Goal: Find contact information: Find contact information

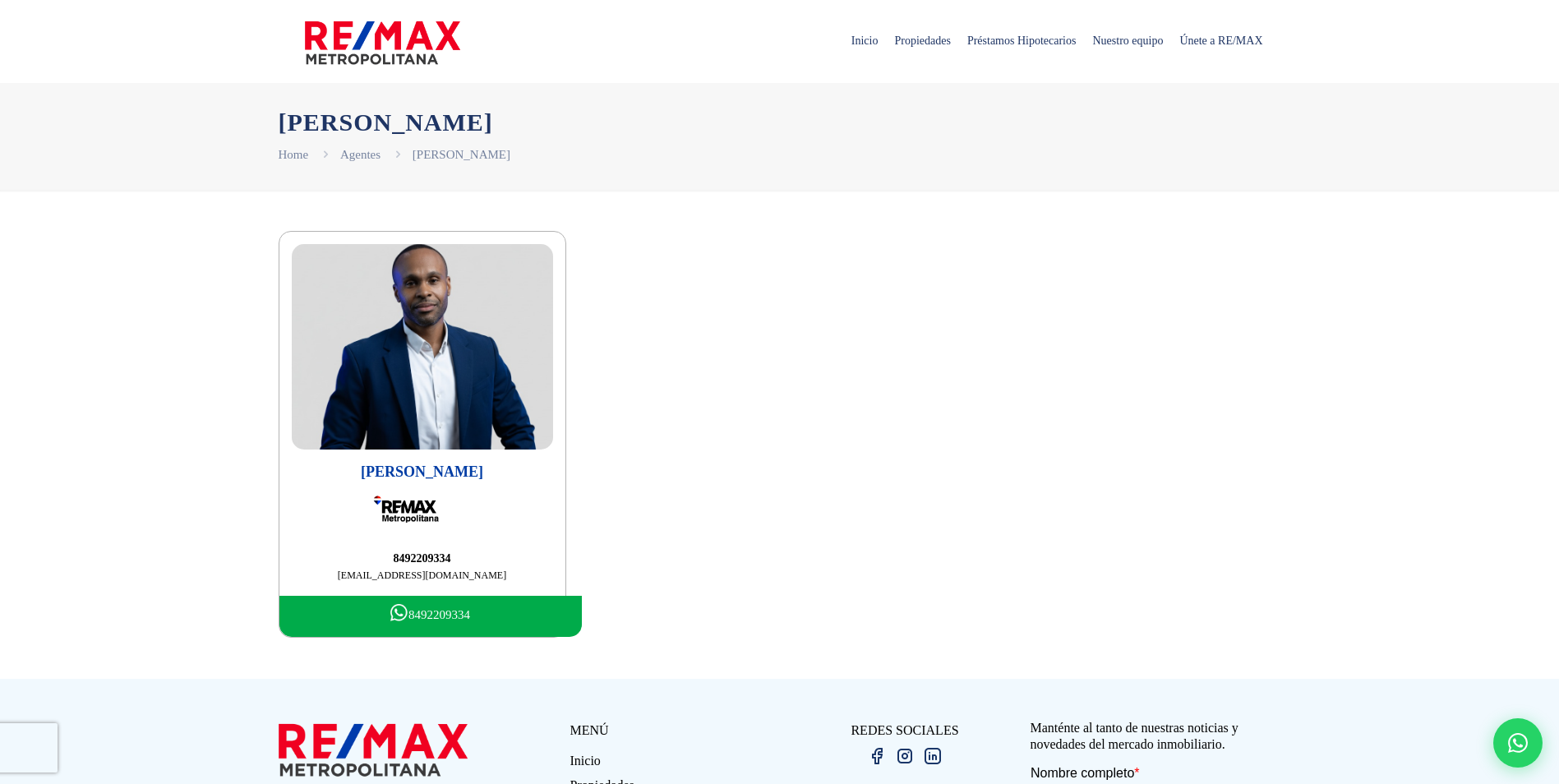
click at [409, 347] on img at bounding box center [423, 346] width 261 height 206
click at [424, 401] on img at bounding box center [423, 346] width 261 height 206
click at [886, 38] on span "Propiedades" at bounding box center [921, 40] width 72 height 49
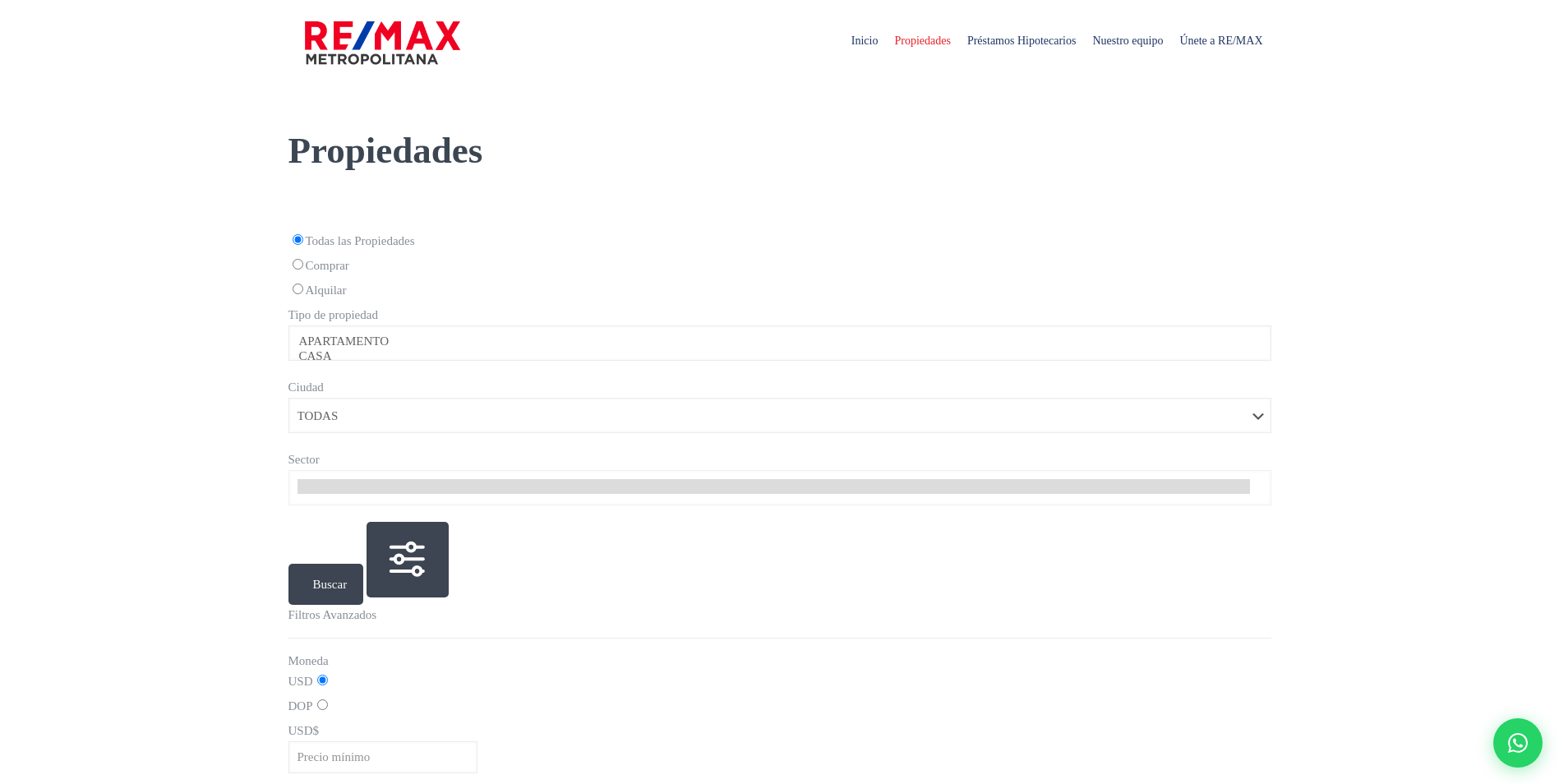
select select
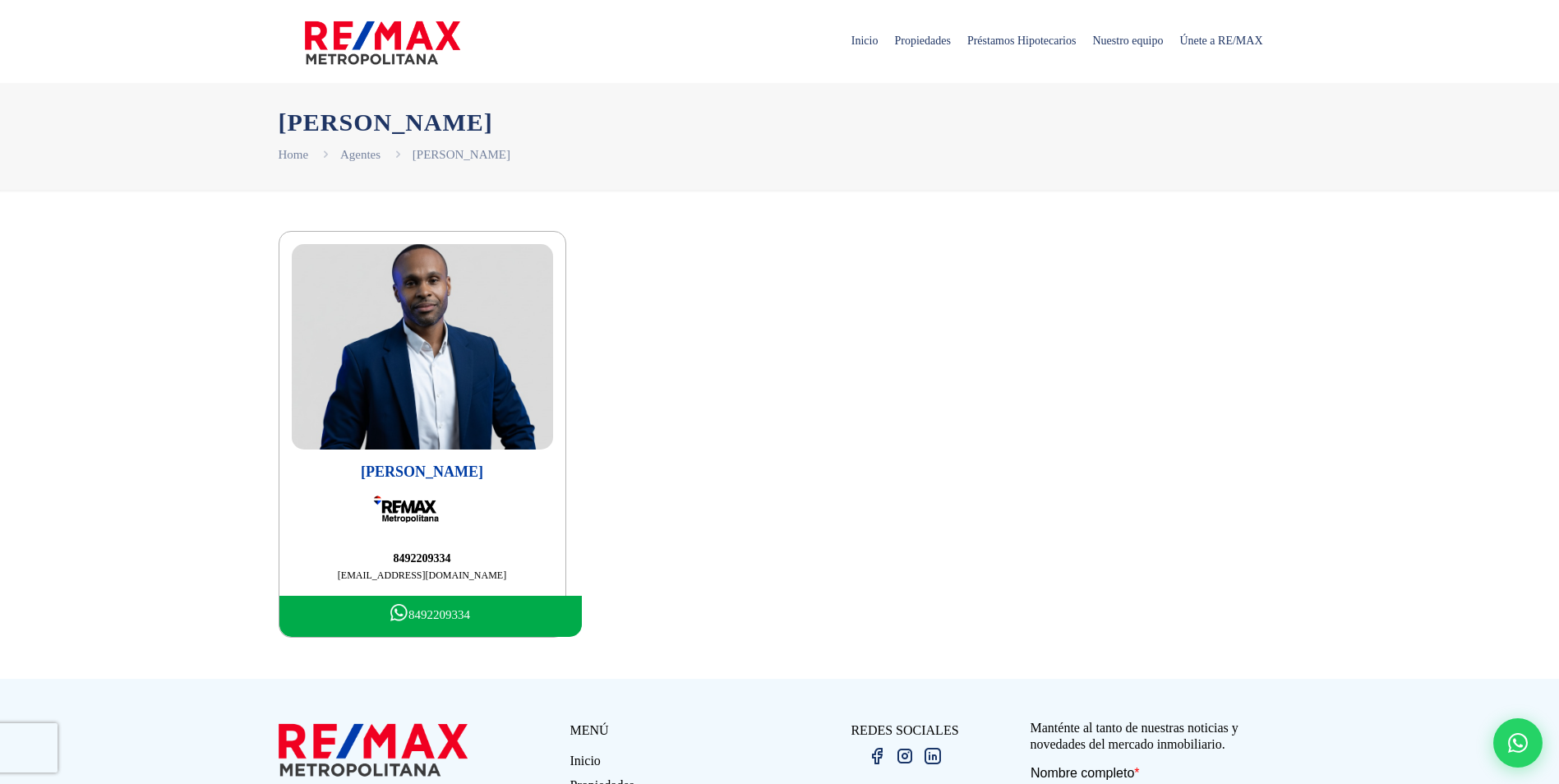
click at [450, 345] on img at bounding box center [423, 346] width 261 height 206
click at [413, 618] on link "8492209334" at bounding box center [430, 616] width 302 height 41
click at [895, 39] on span "Propiedades" at bounding box center [921, 40] width 72 height 49
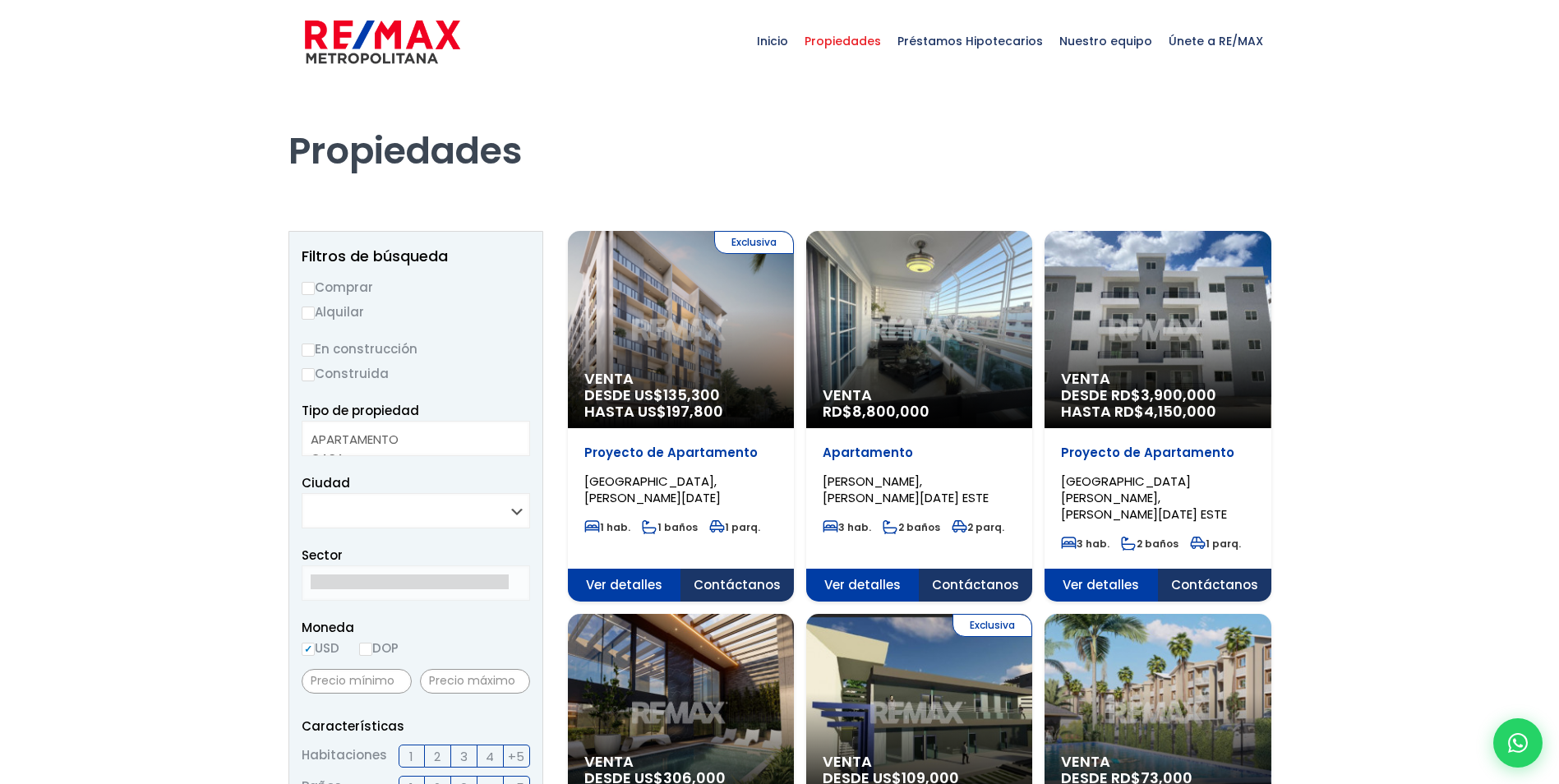
select select
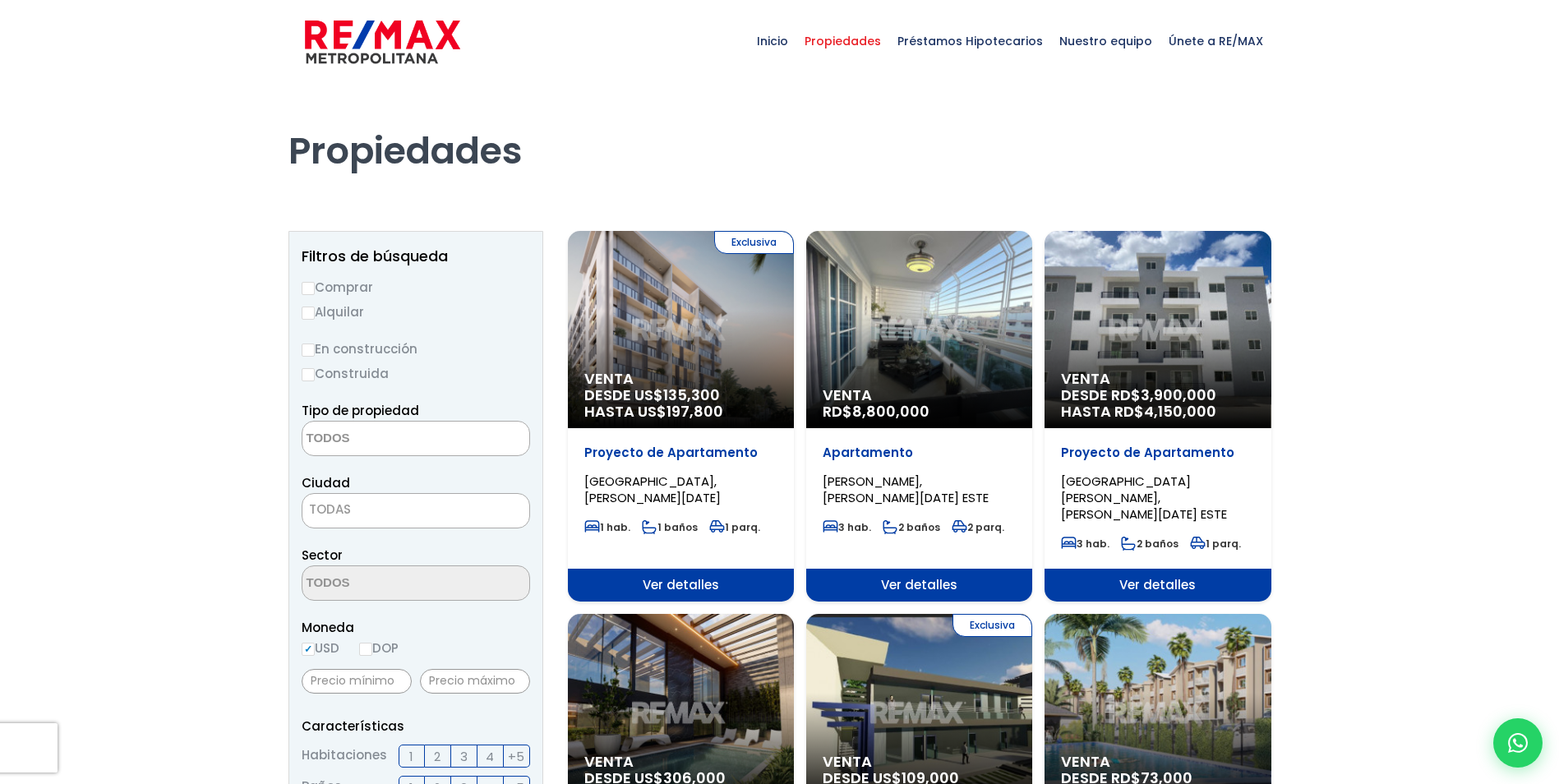
click at [647, 399] on span "DESDE US$ 135,300 HASTA US$ 197,800" at bounding box center [681, 403] width 193 height 33
select select
click at [939, 362] on div "Venta RD$ 8,800,000" at bounding box center [918, 330] width 226 height 197
select select
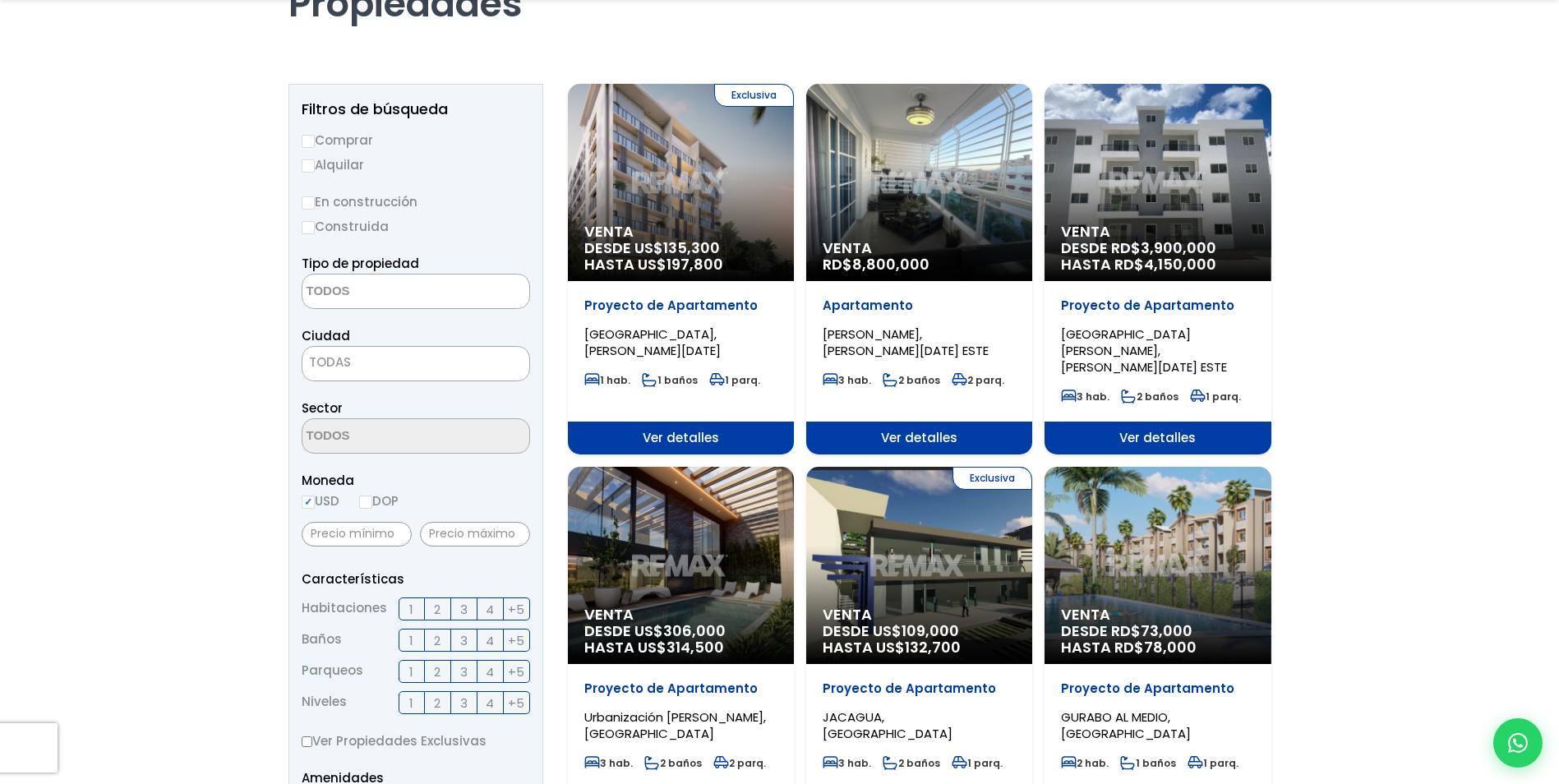
scroll to position [164, 0]
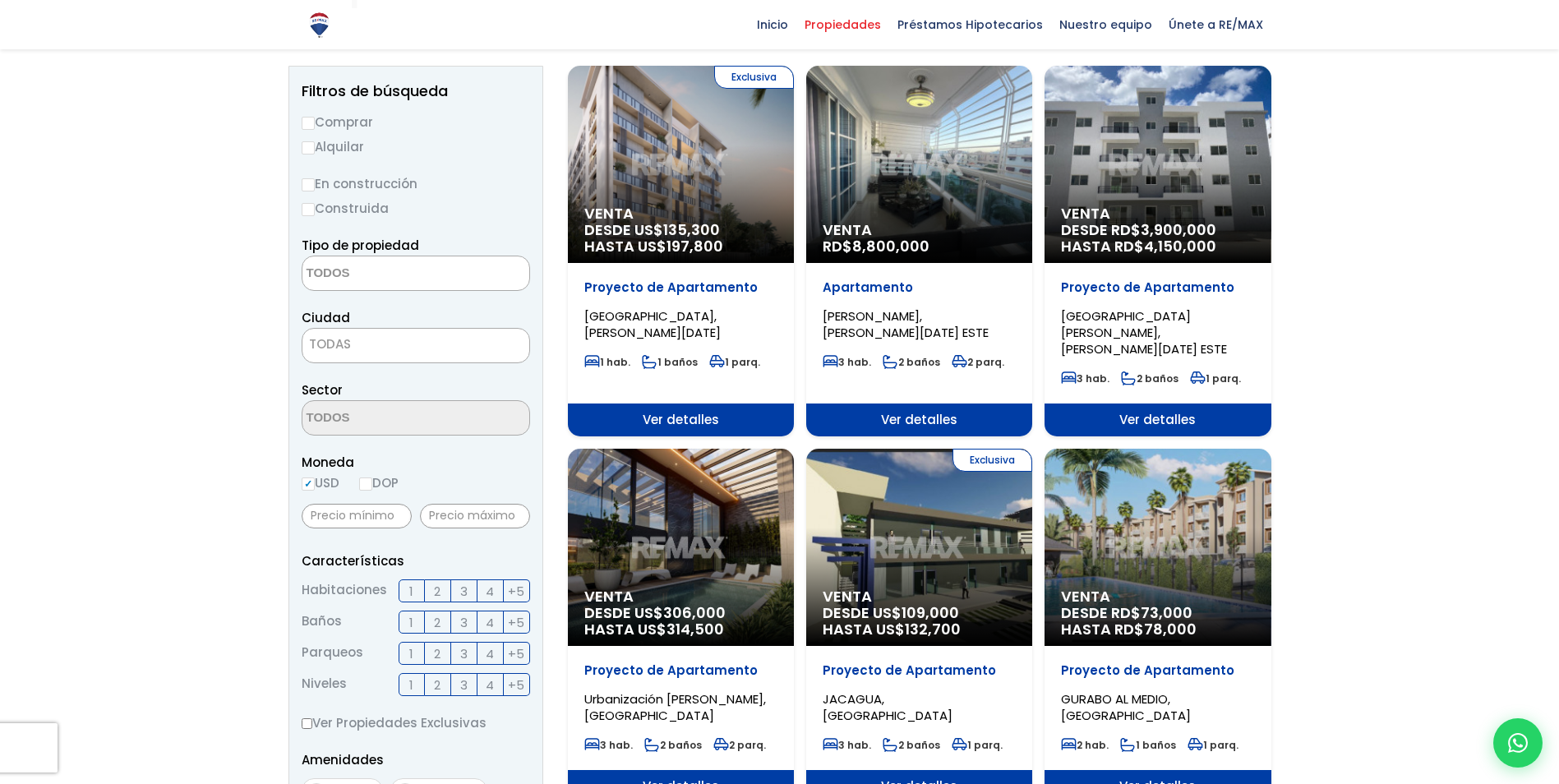
click at [1152, 174] on div "Venta DESDE RD$ 3,900,000 HASTA RD$ 4,150,000" at bounding box center [1157, 164] width 226 height 197
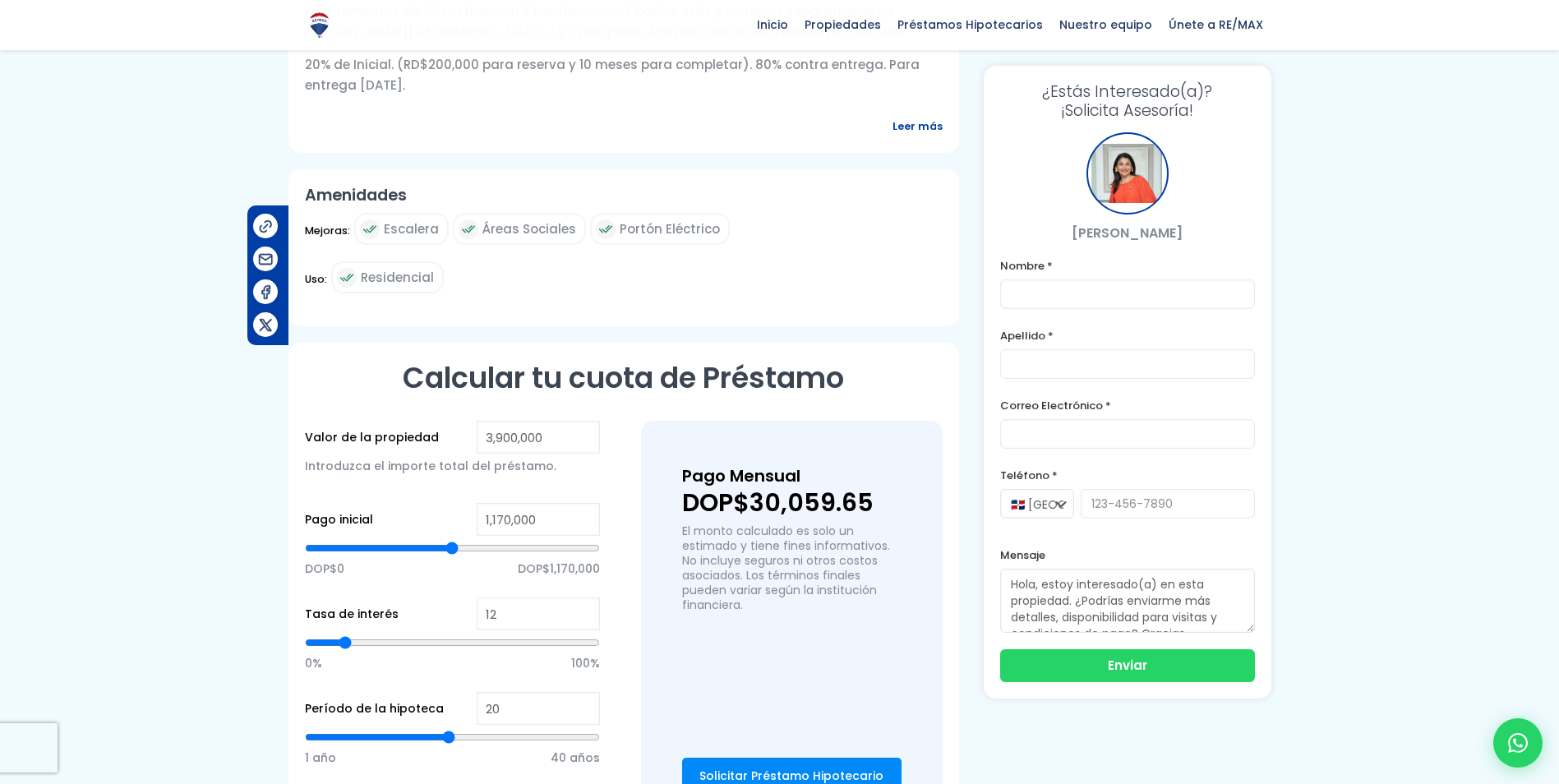
scroll to position [1232, 0]
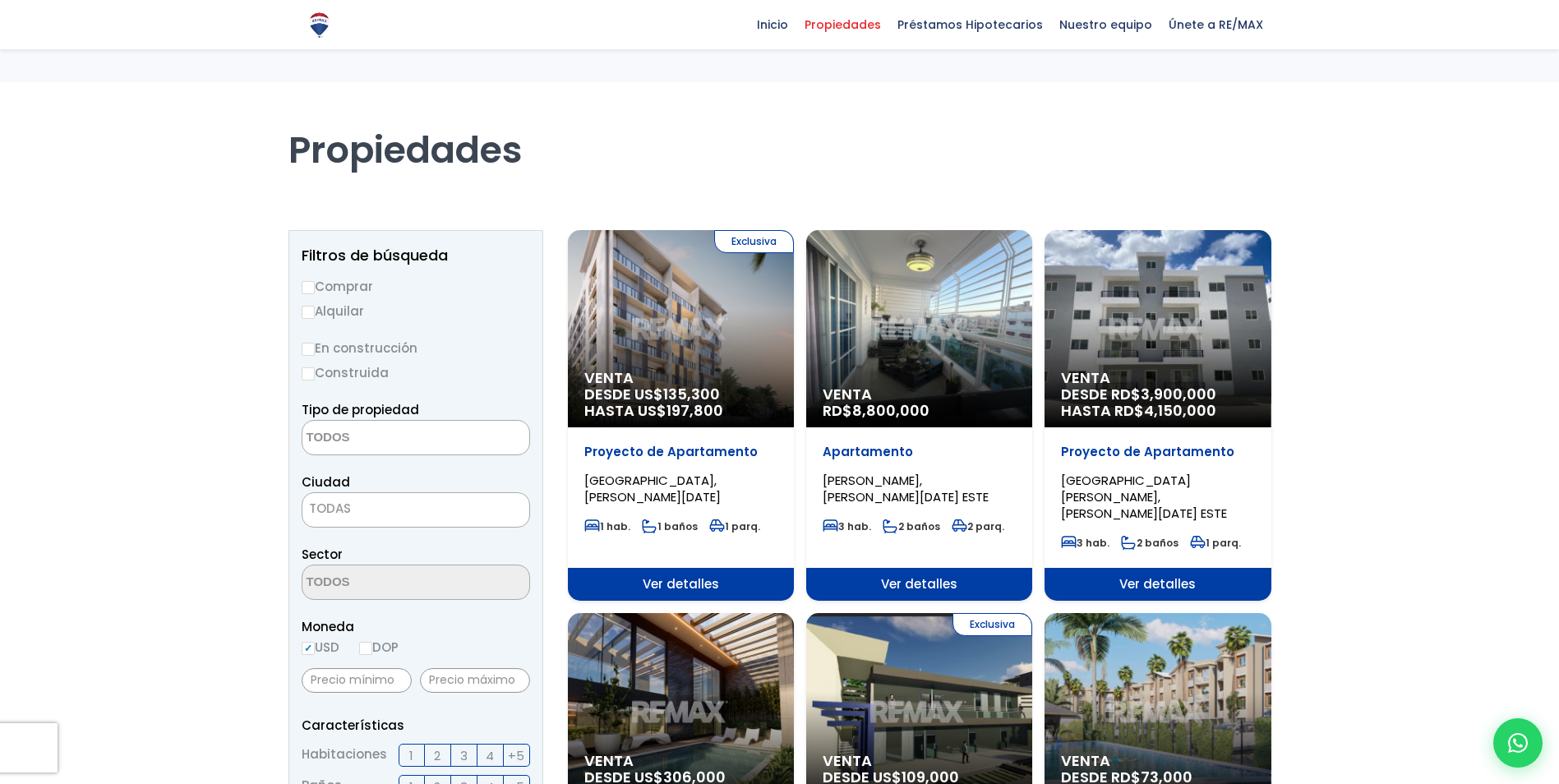
select select
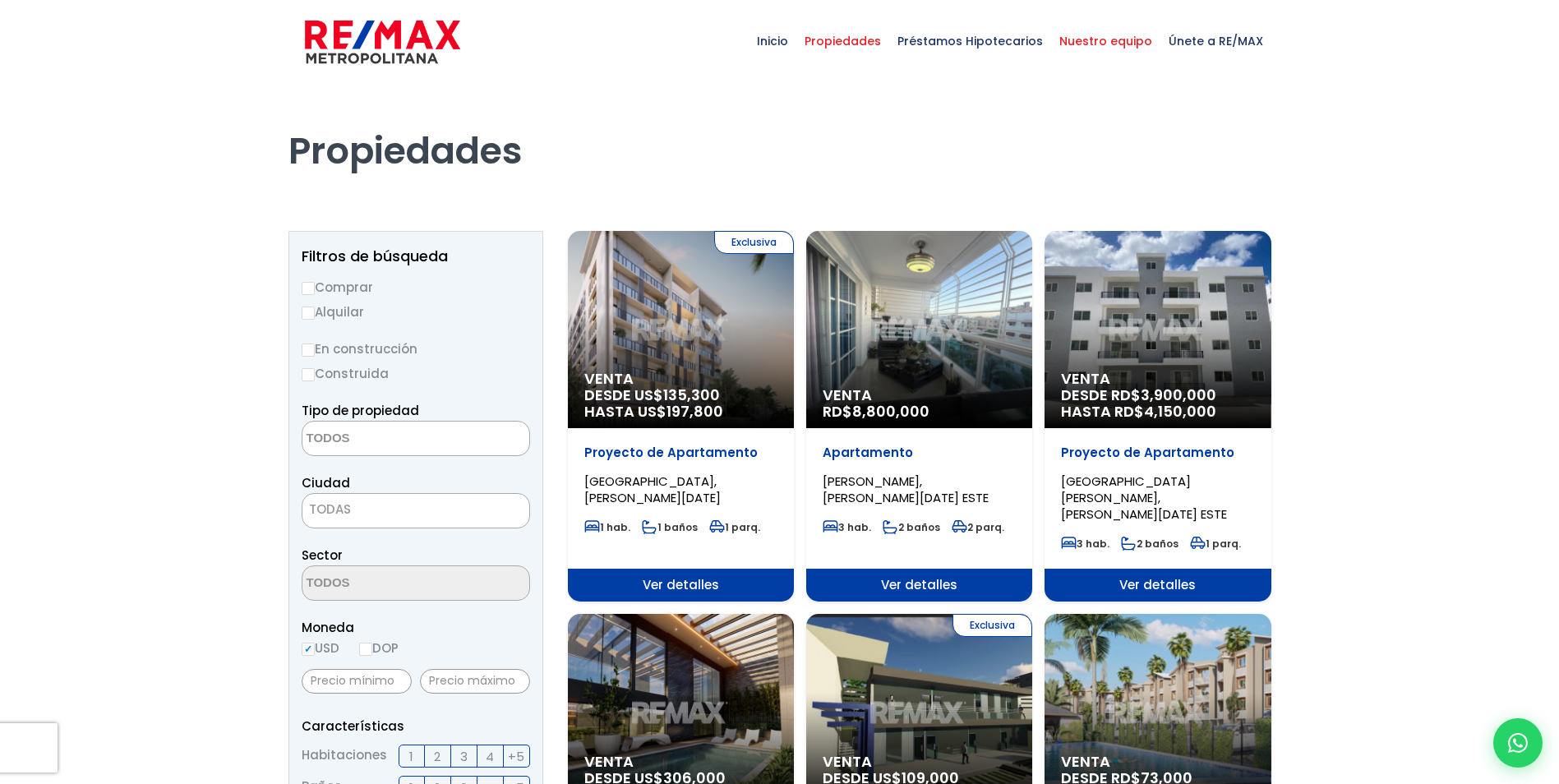
click at [1119, 38] on span "Nuestro equipo" at bounding box center [1105, 40] width 109 height 49
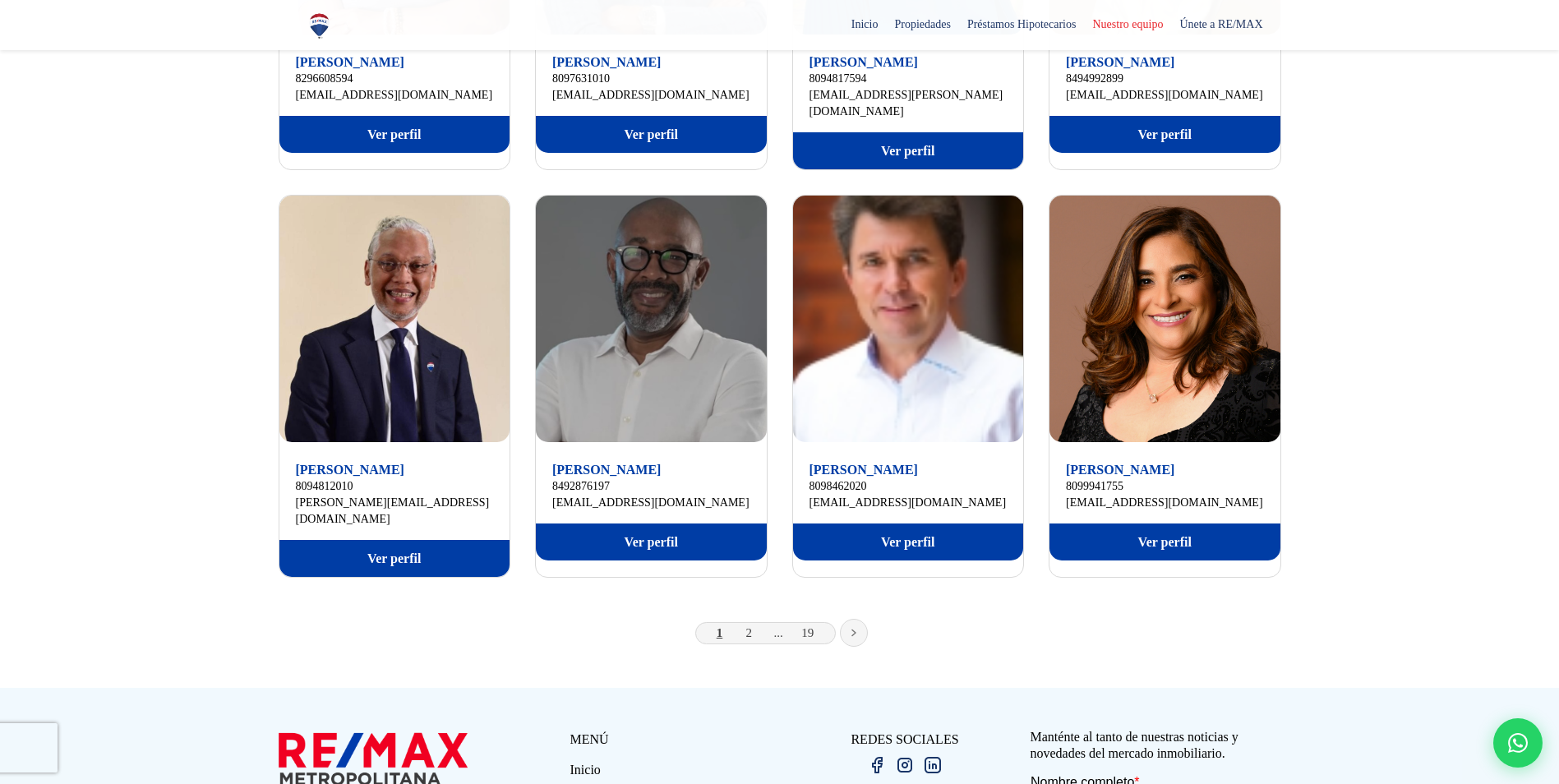
scroll to position [986, 0]
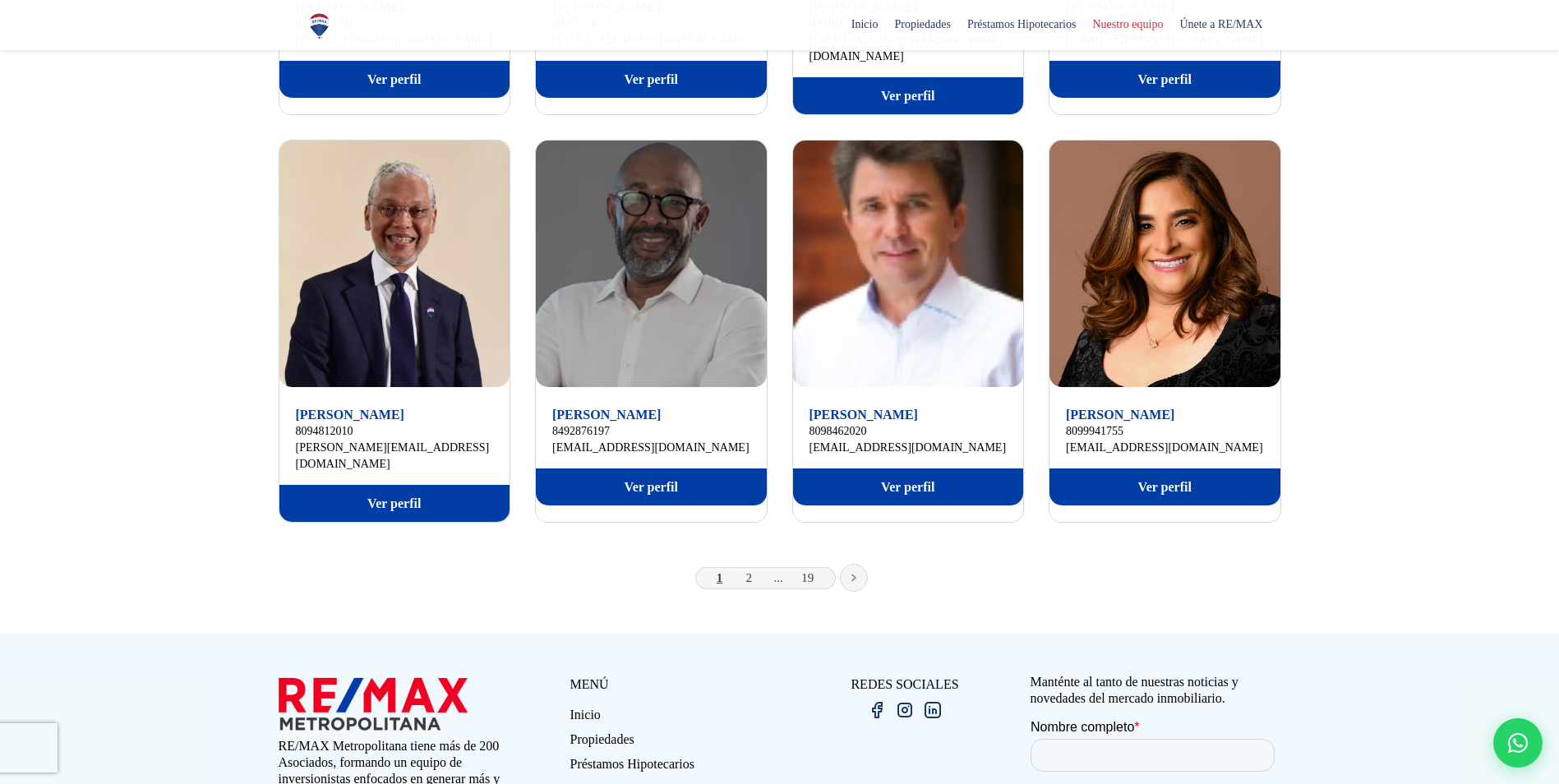
click at [753, 568] on li "2" at bounding box center [749, 578] width 26 height 21
click at [746, 571] on link "2" at bounding box center [749, 577] width 7 height 13
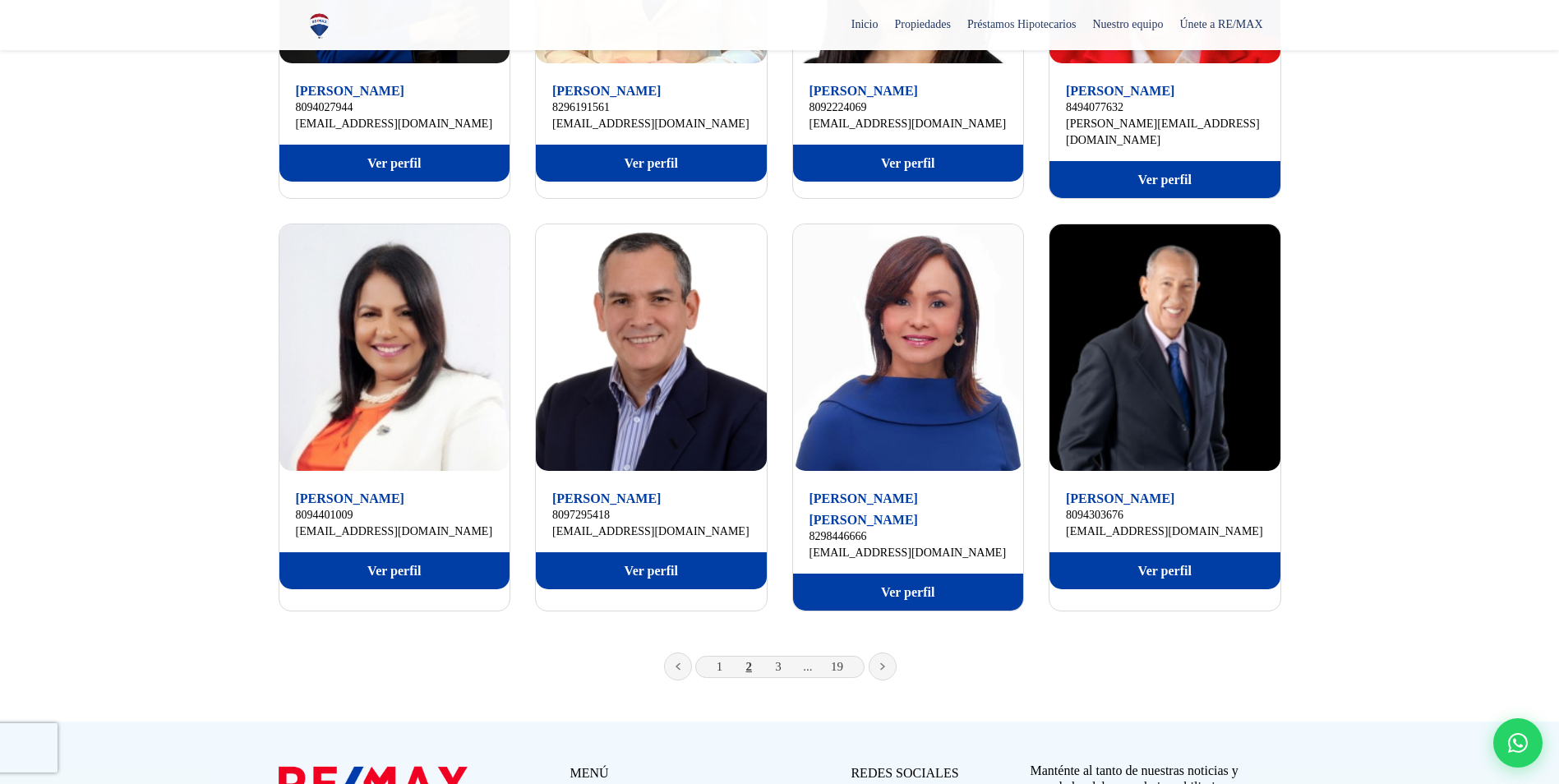
scroll to position [903, 0]
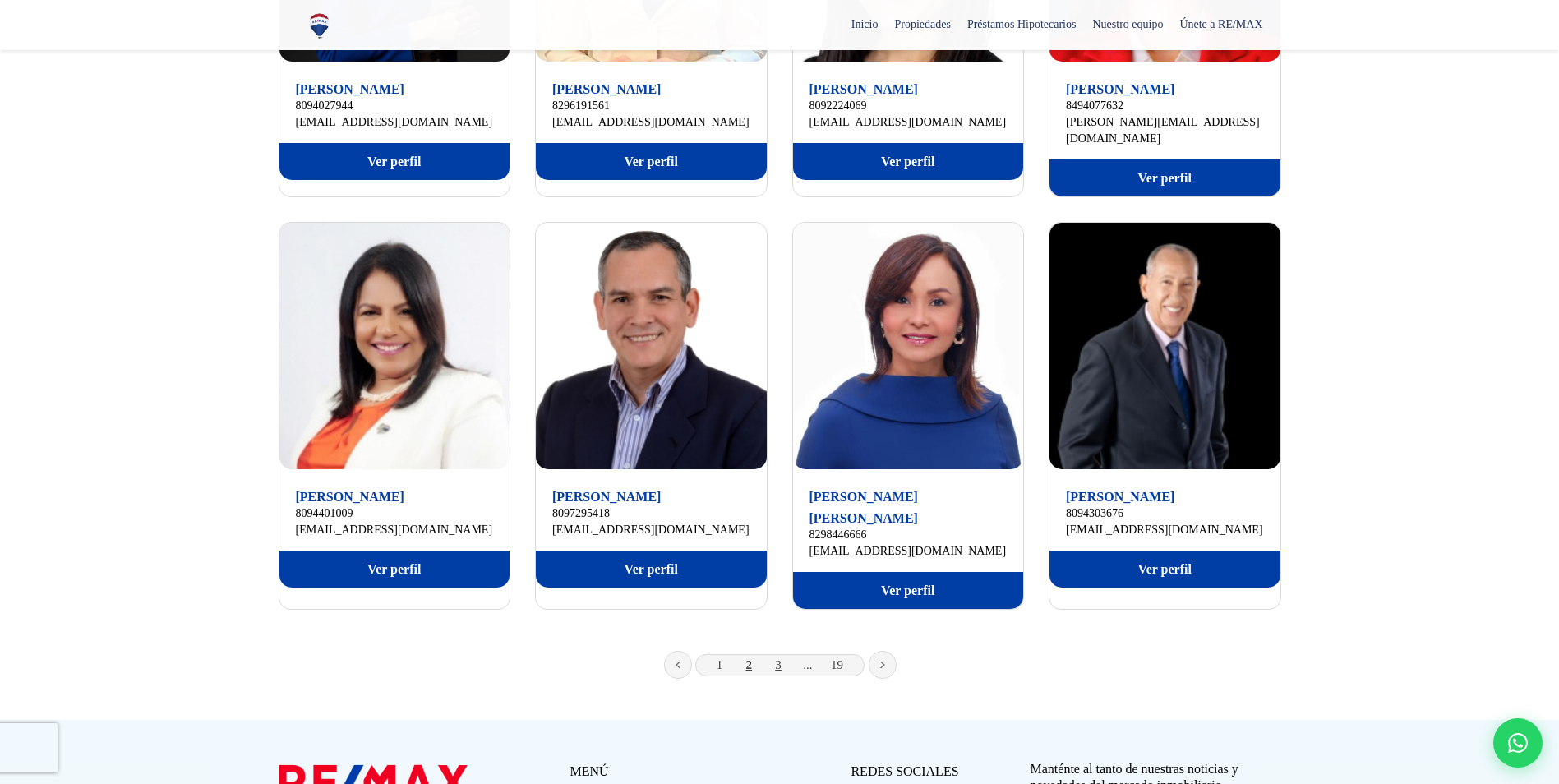
click at [779, 658] on link "3" at bounding box center [778, 665] width 7 height 13
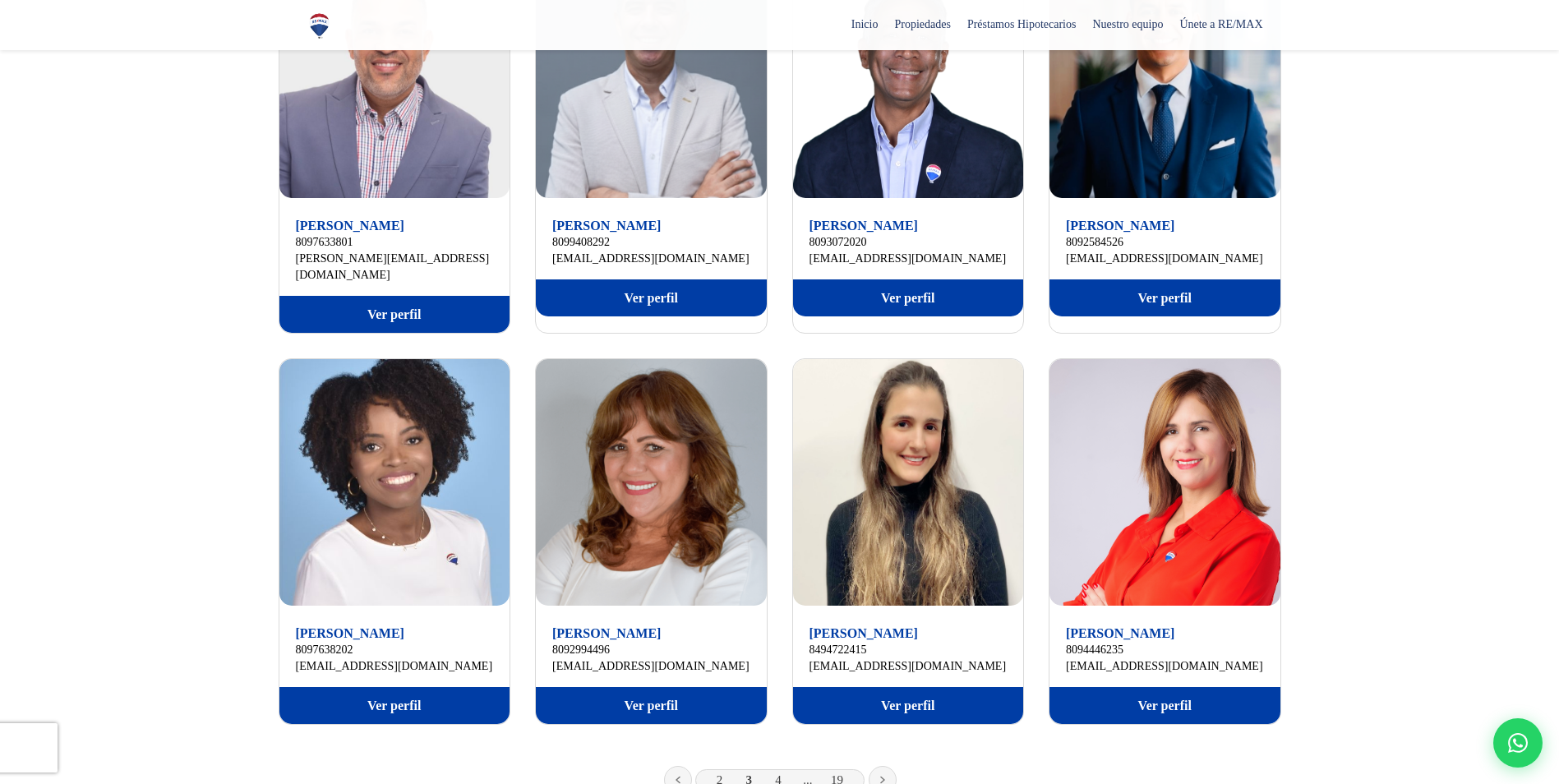
scroll to position [822, 0]
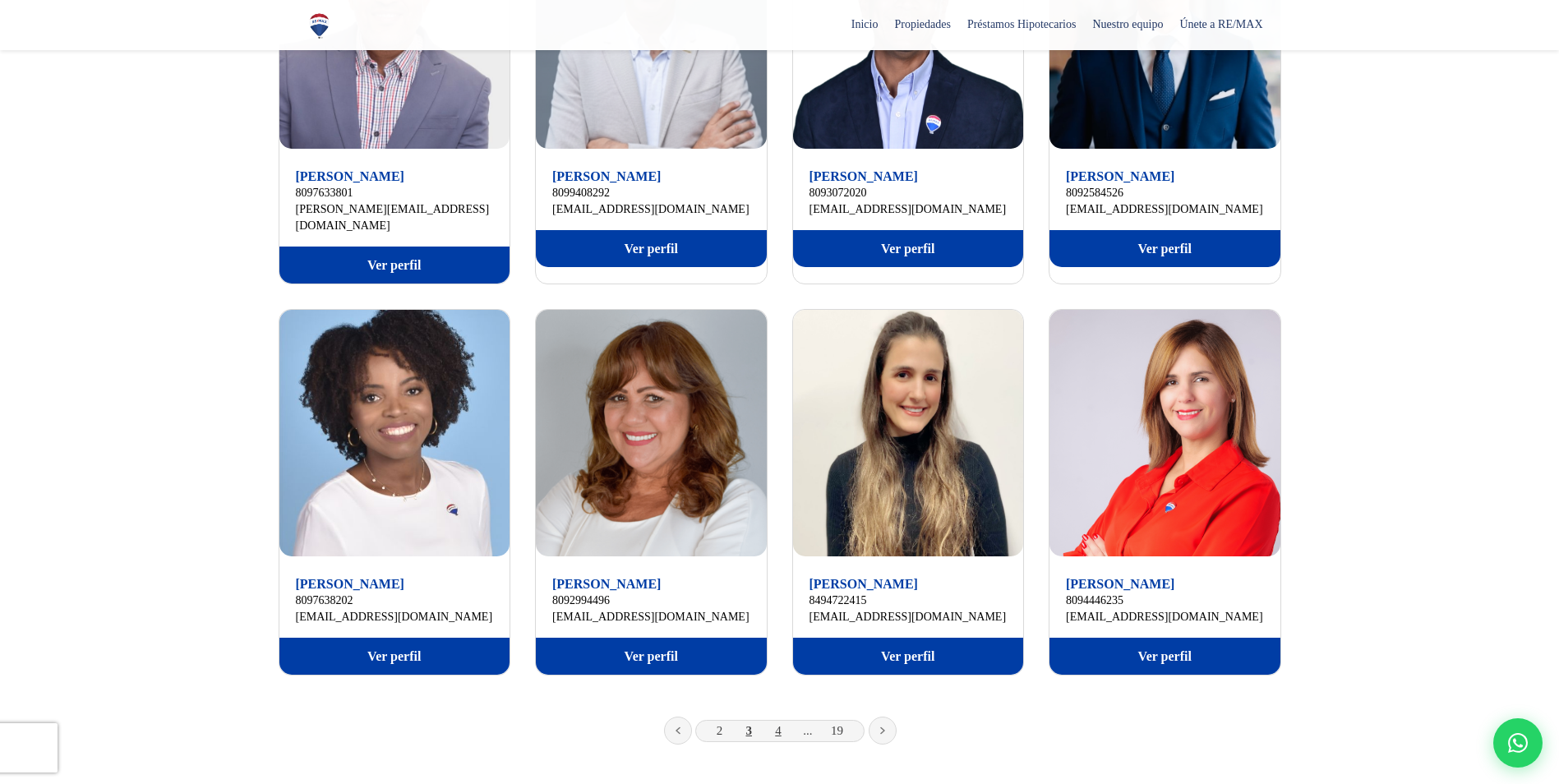
click at [779, 724] on link "4" at bounding box center [778, 730] width 7 height 13
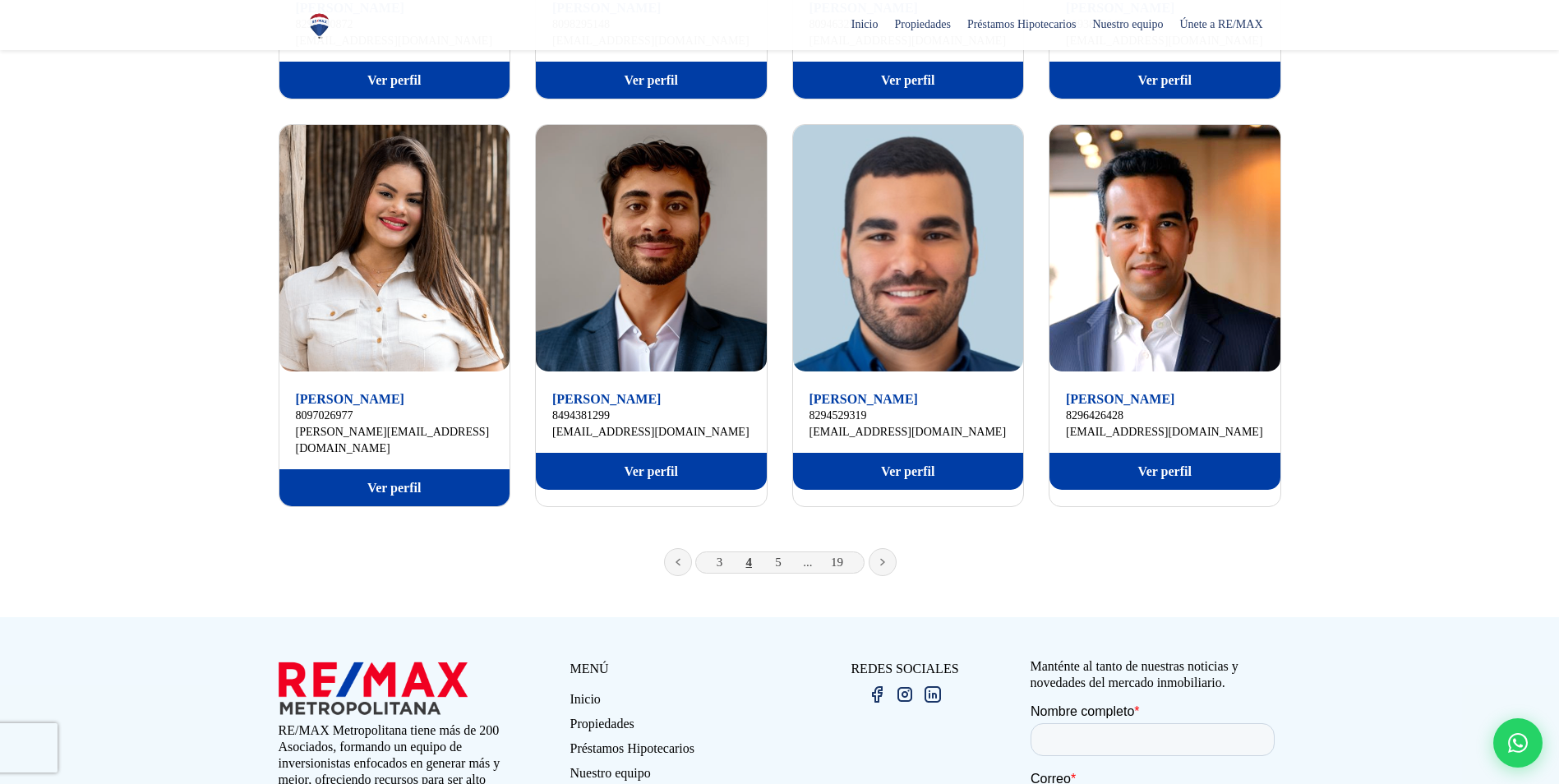
scroll to position [986, 0]
click at [775, 555] on link "5" at bounding box center [778, 561] width 7 height 13
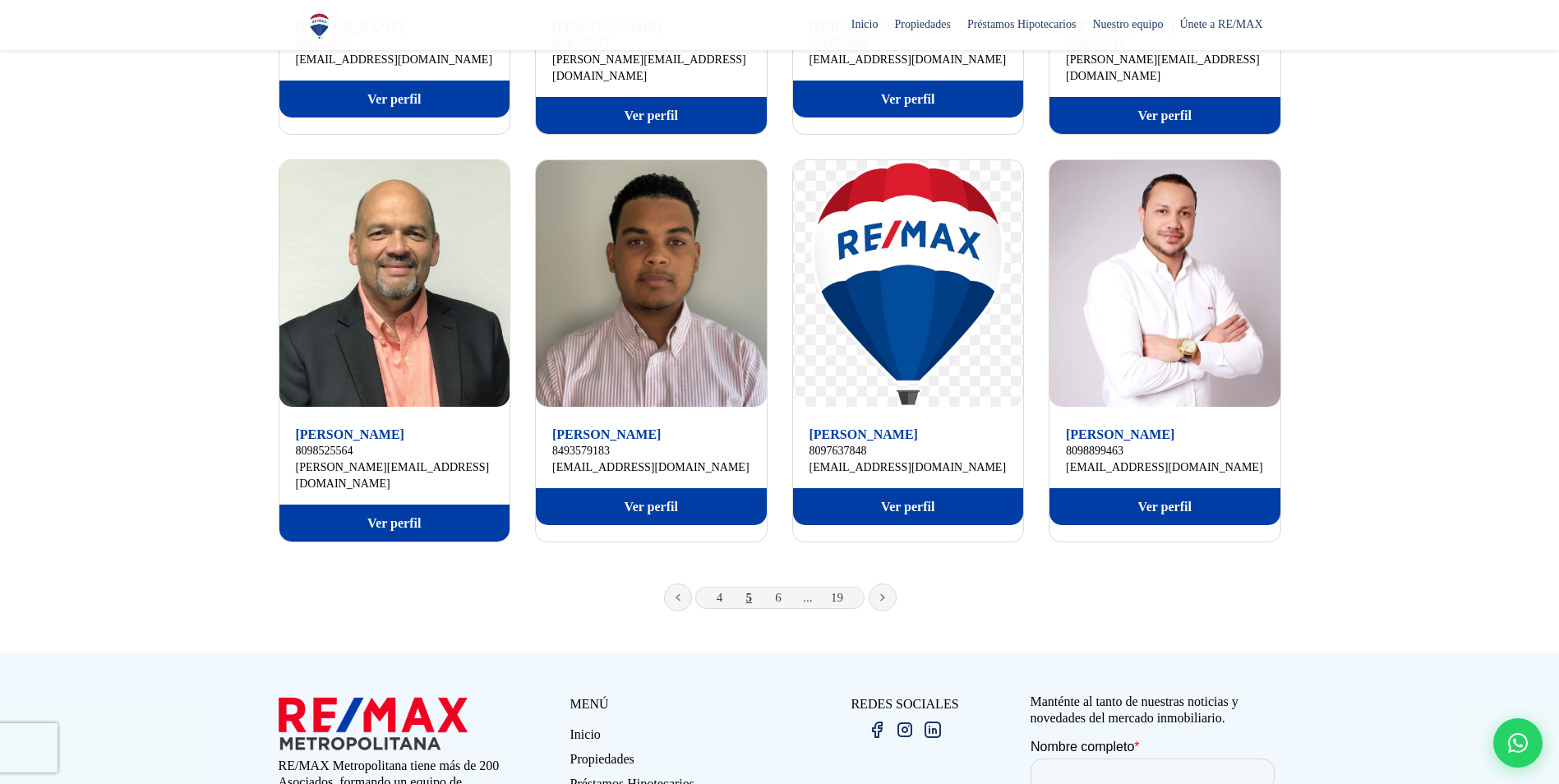
scroll to position [986, 0]
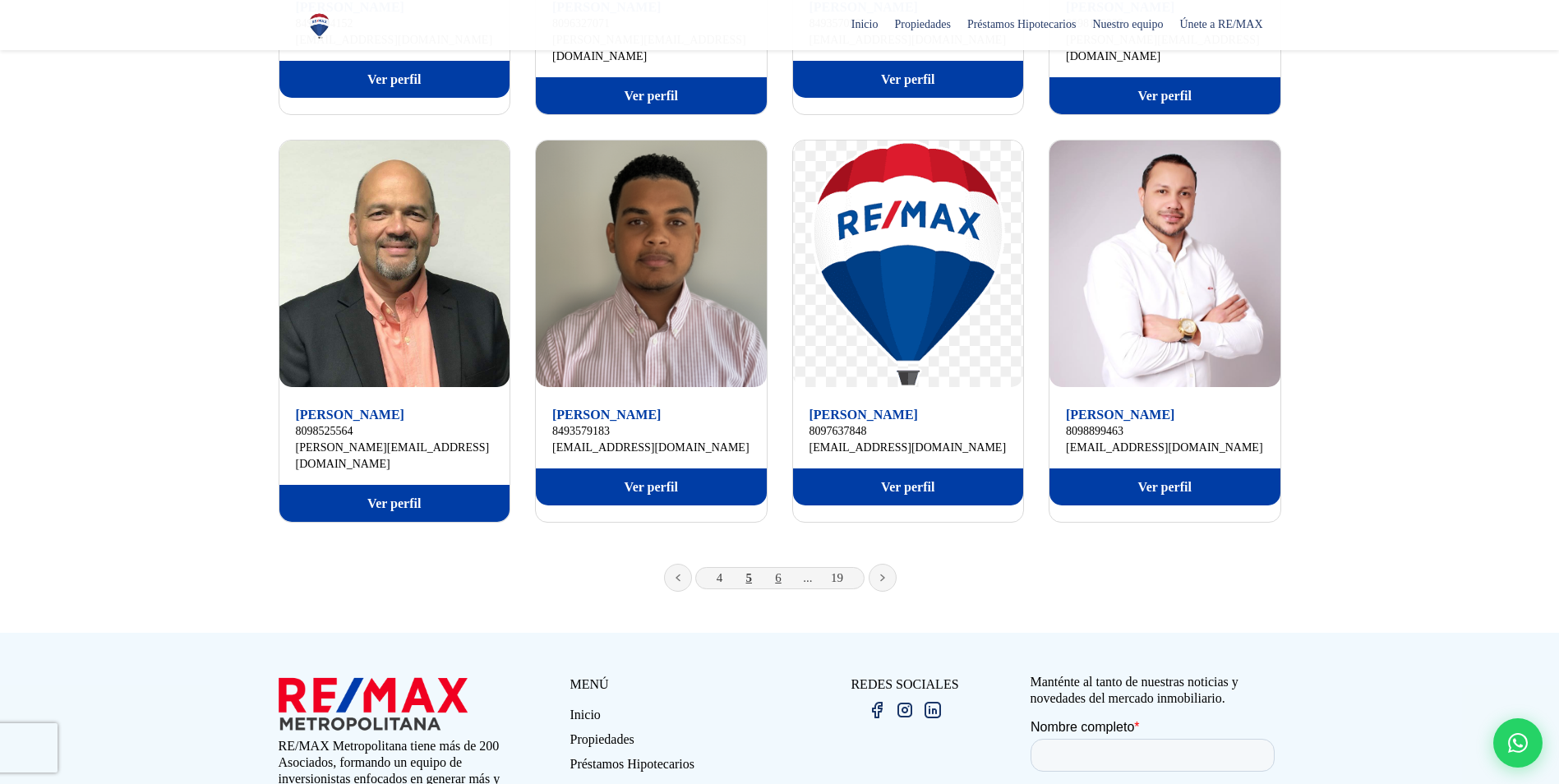
click at [779, 571] on link "6" at bounding box center [778, 577] width 7 height 13
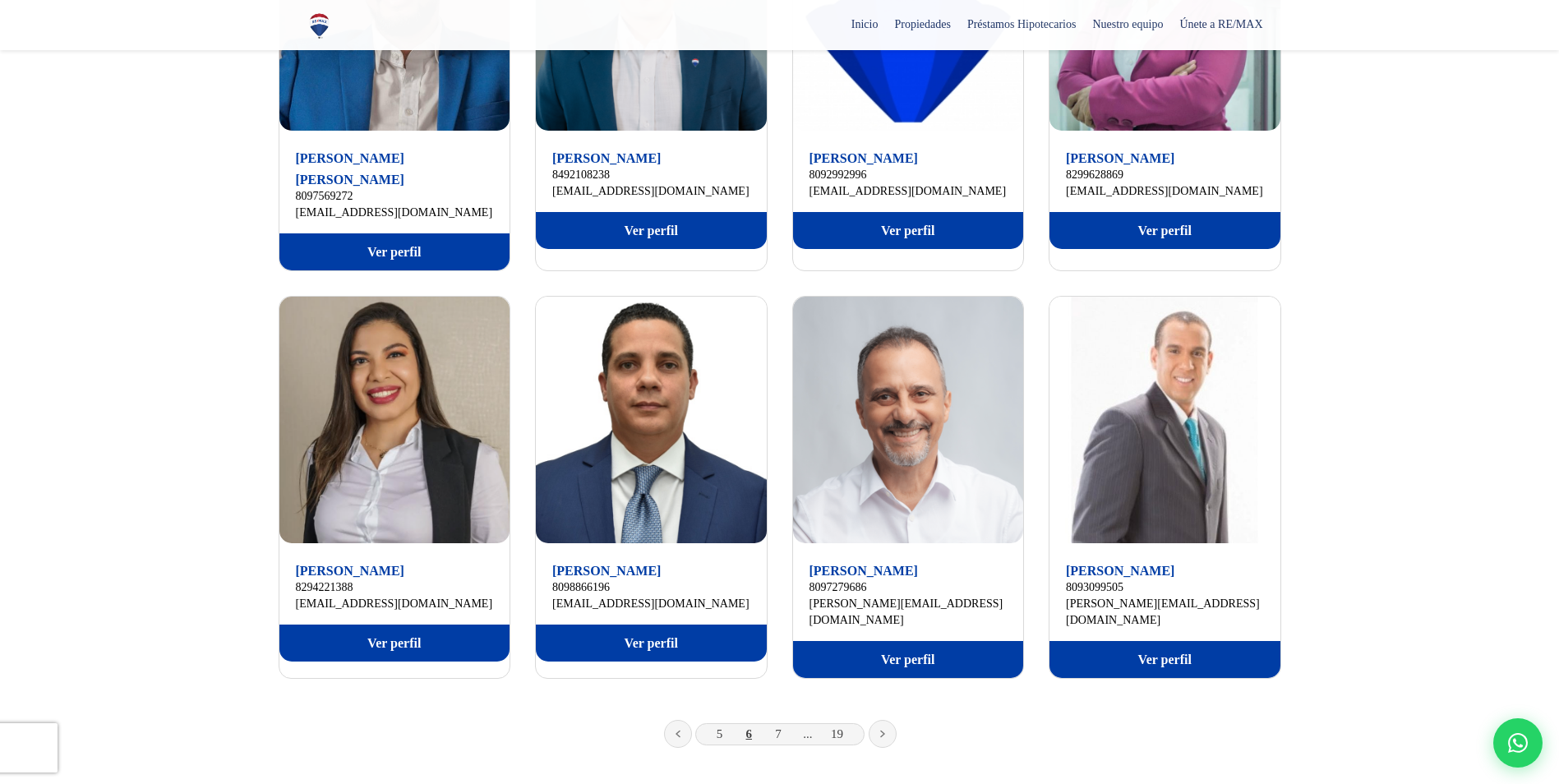
scroll to position [822, 0]
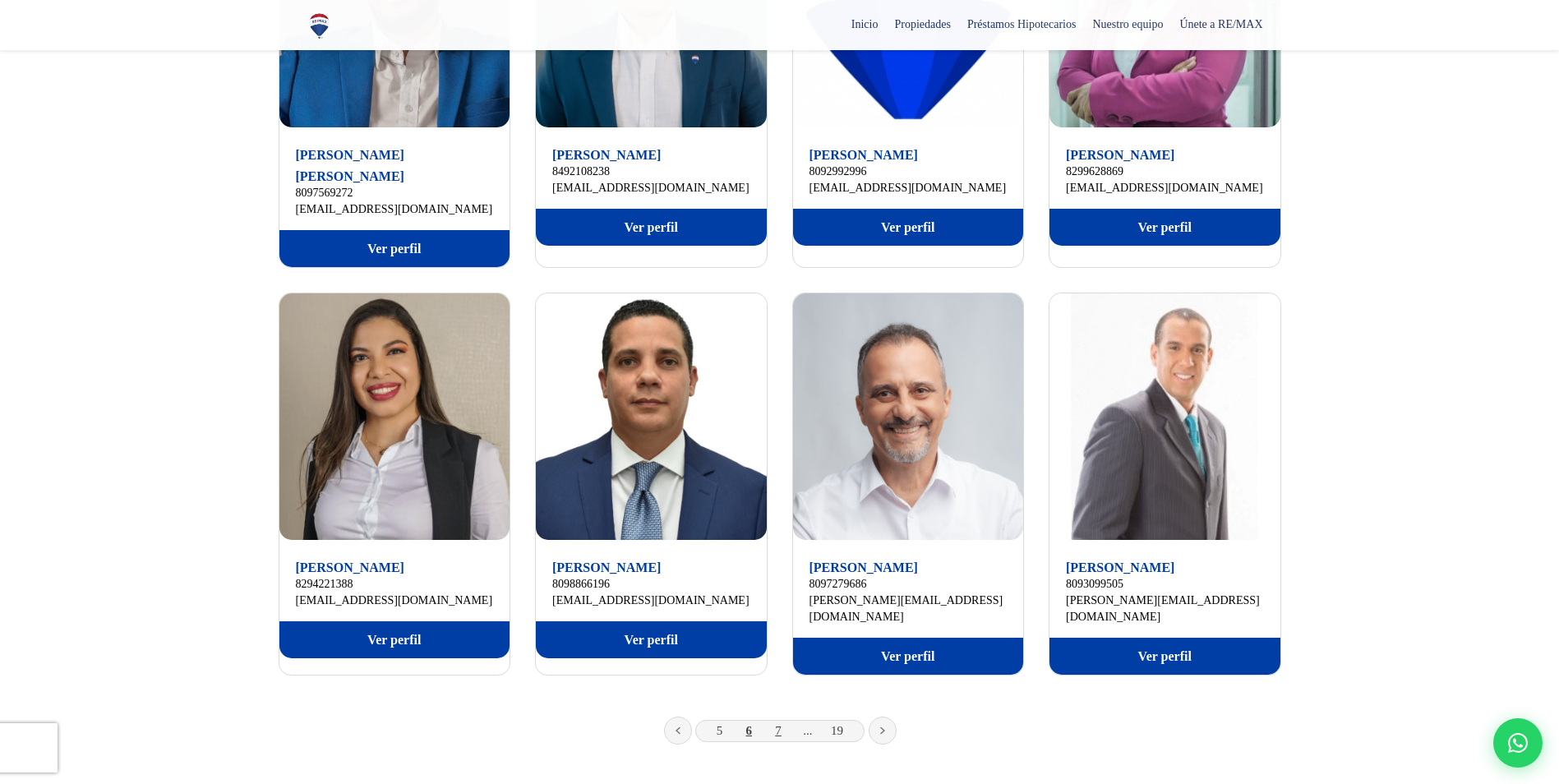
click at [779, 724] on link "7" at bounding box center [778, 730] width 7 height 13
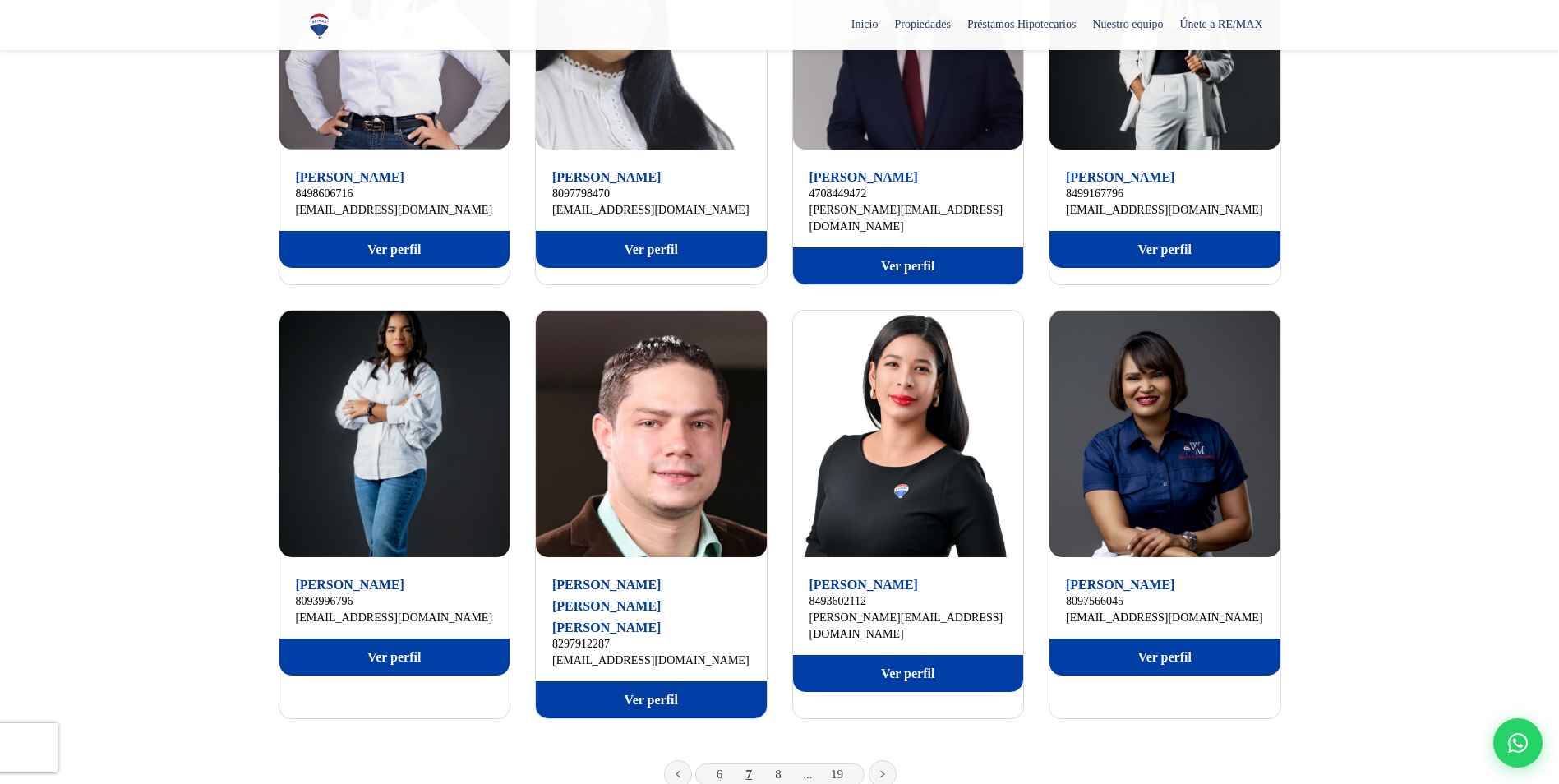
scroll to position [822, 0]
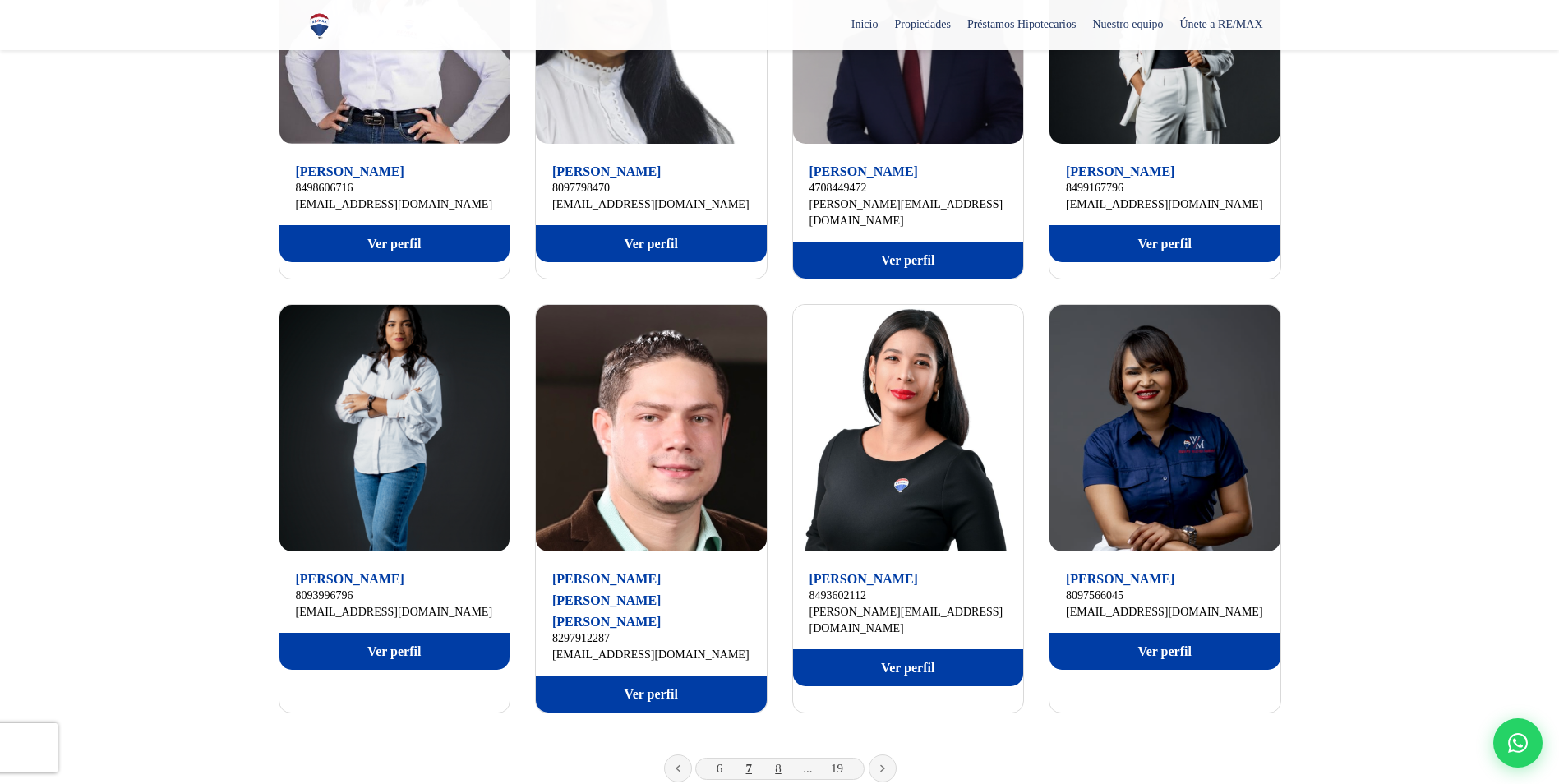
click at [779, 761] on link "8" at bounding box center [778, 768] width 7 height 13
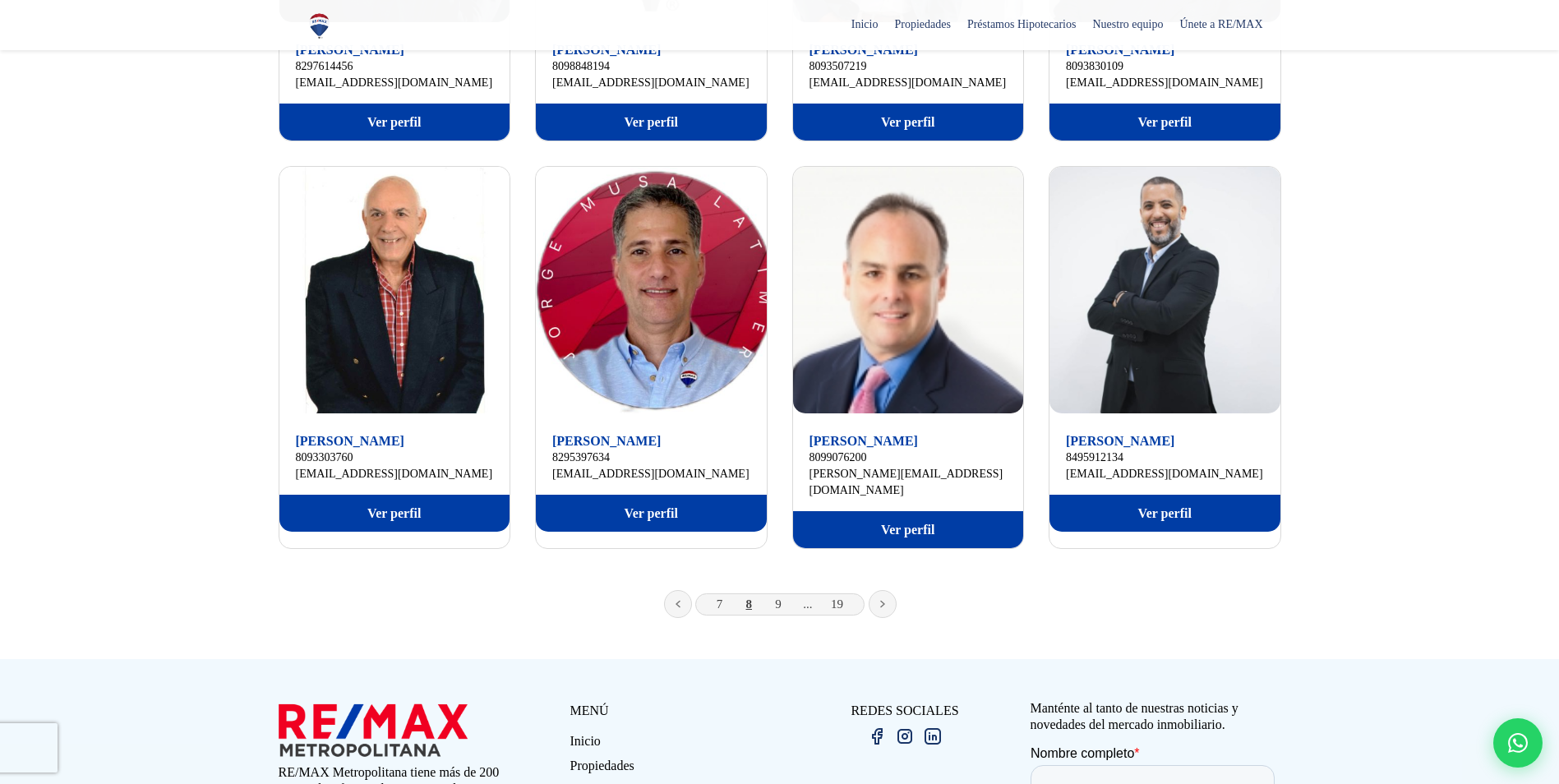
scroll to position [986, 0]
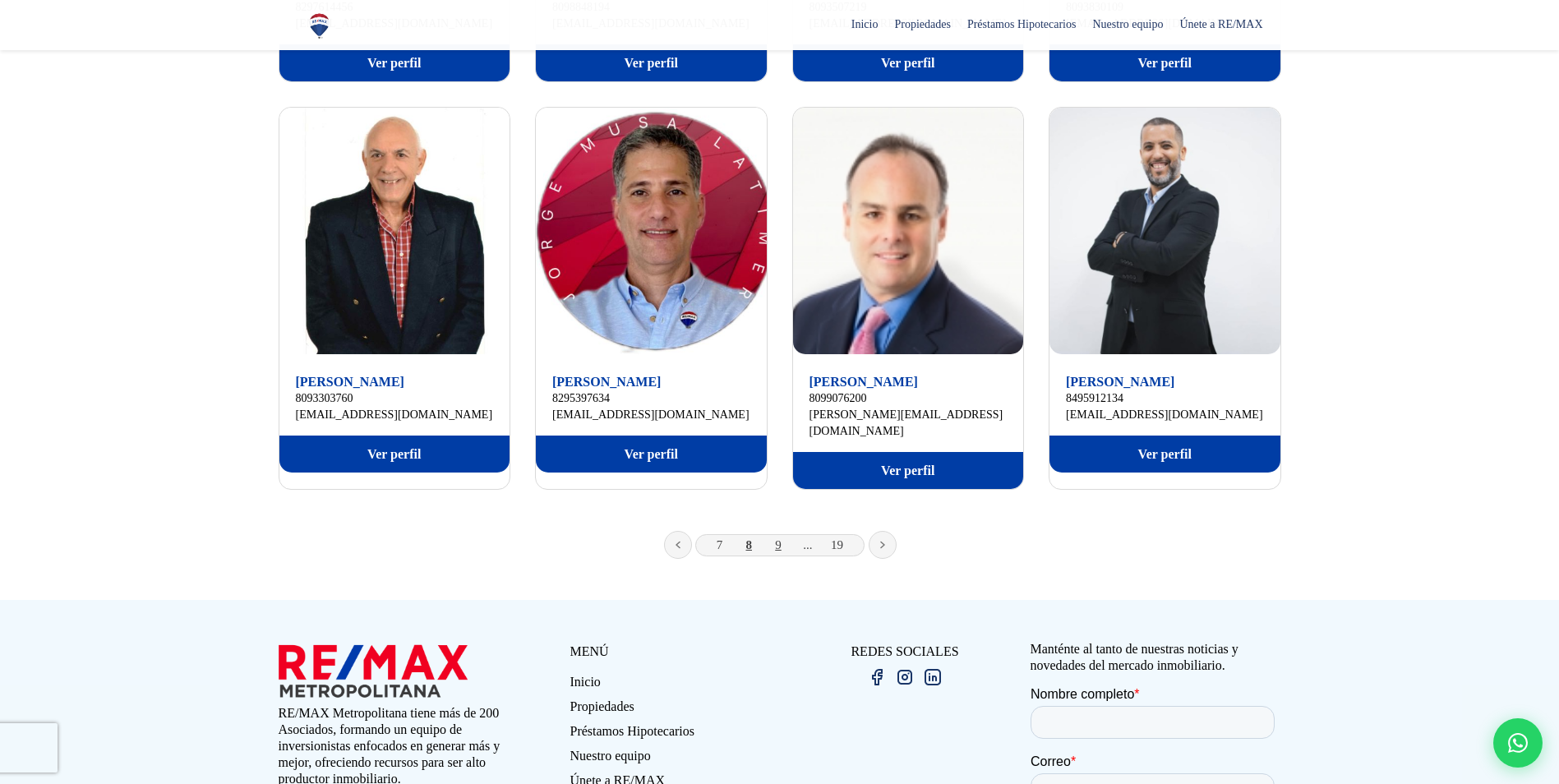
click at [775, 538] on link "9" at bounding box center [778, 545] width 7 height 13
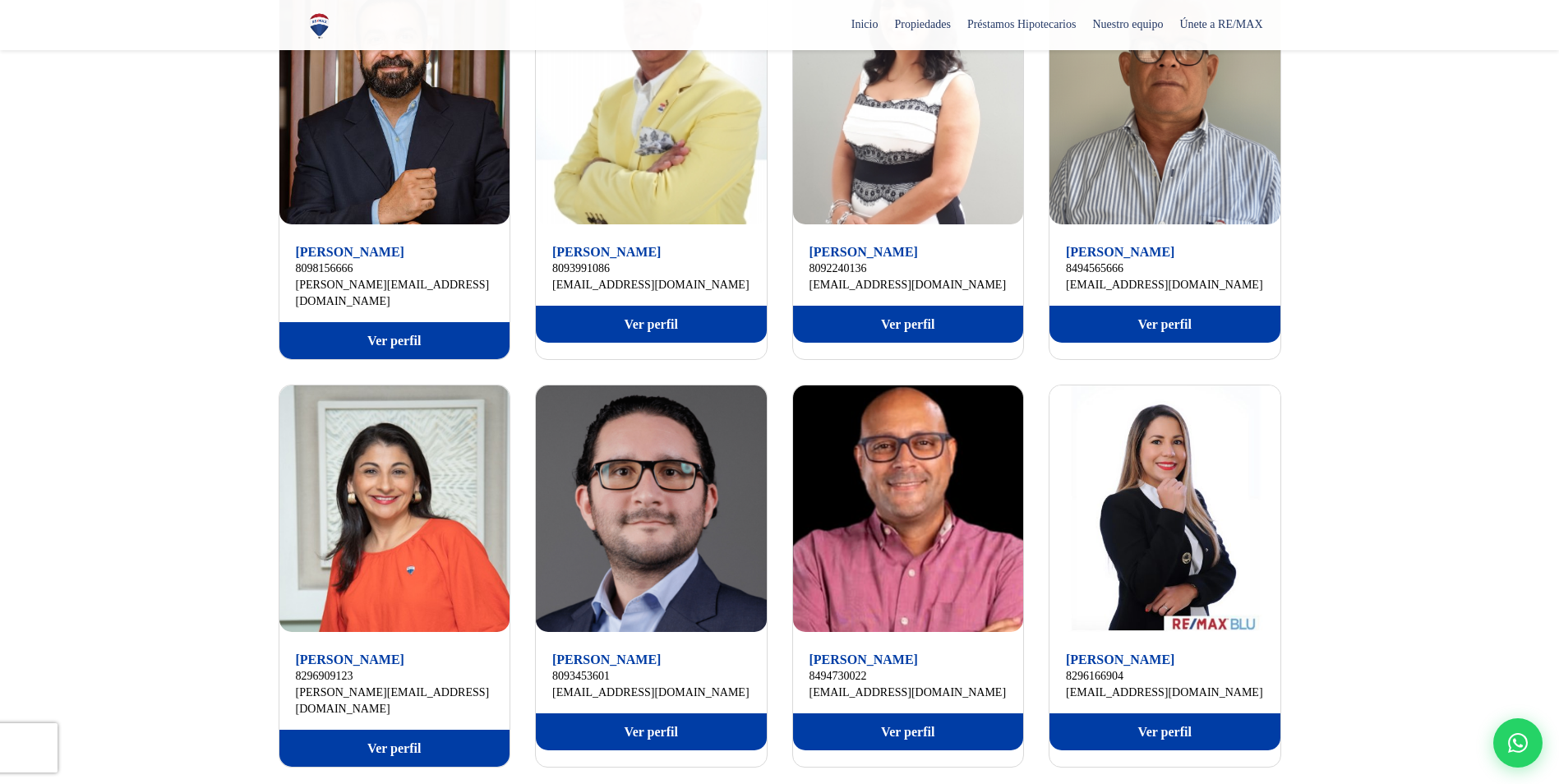
scroll to position [822, 0]
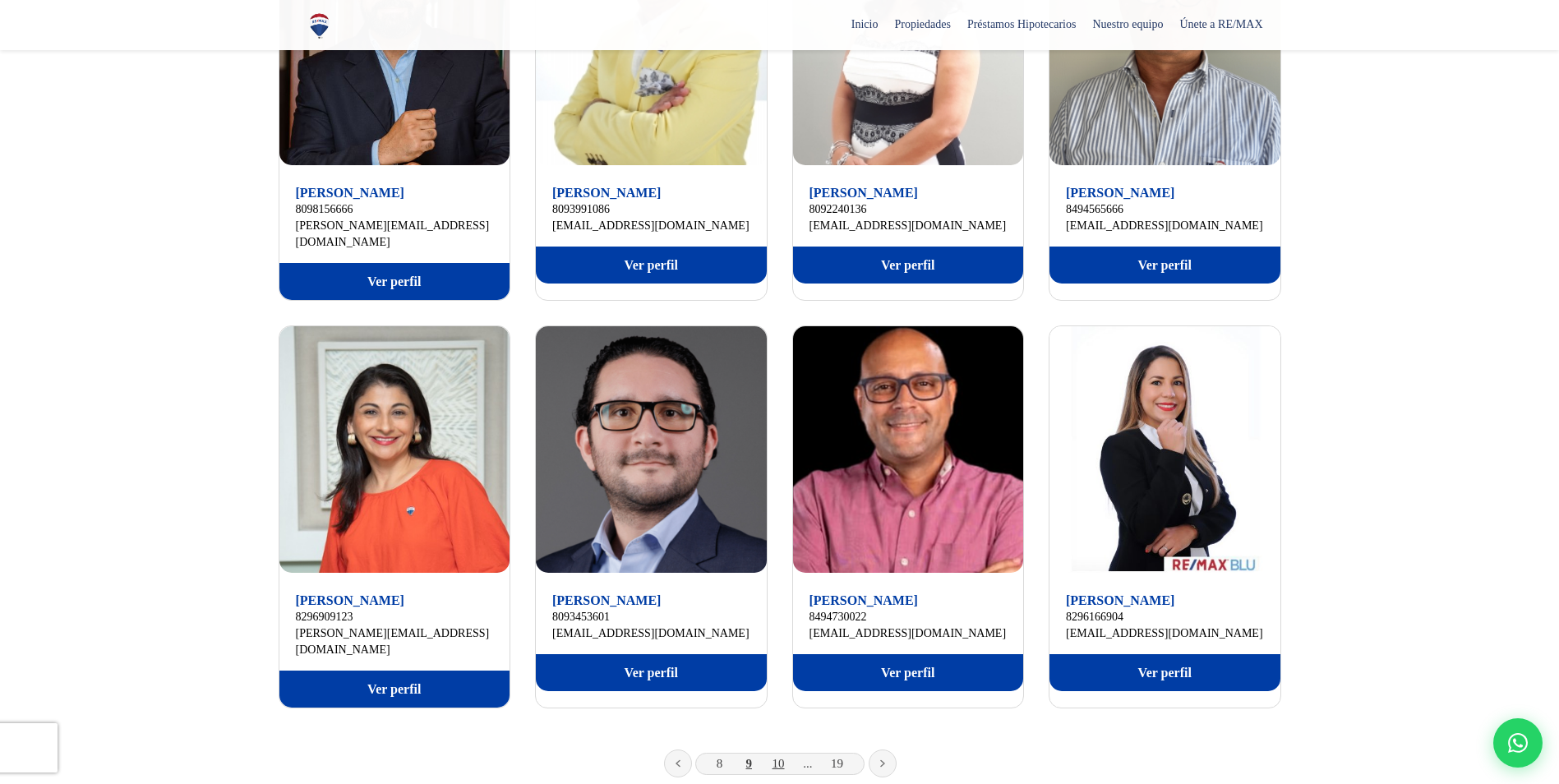
click at [782, 757] on link "10" at bounding box center [778, 763] width 12 height 13
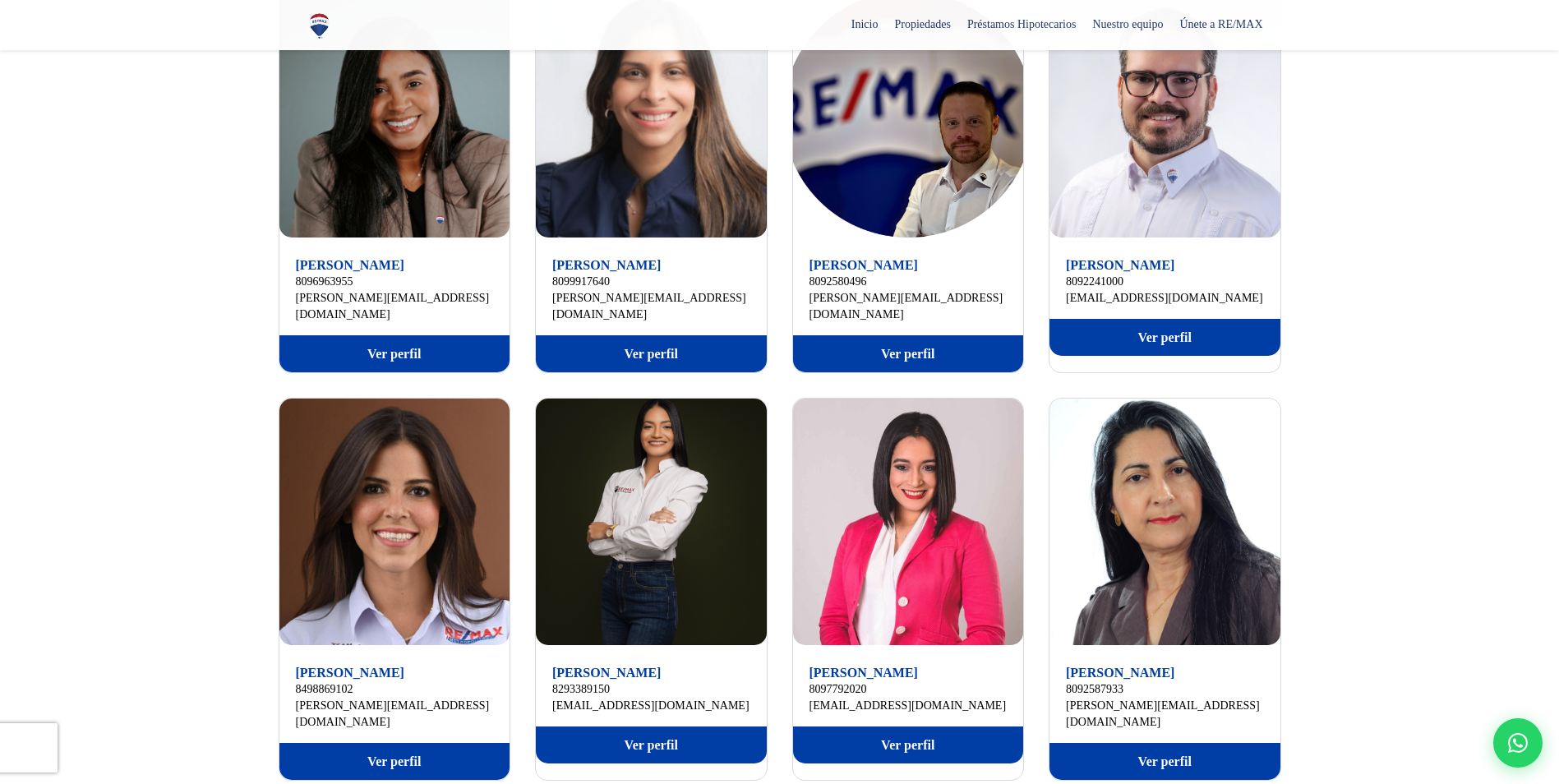
scroll to position [822, 0]
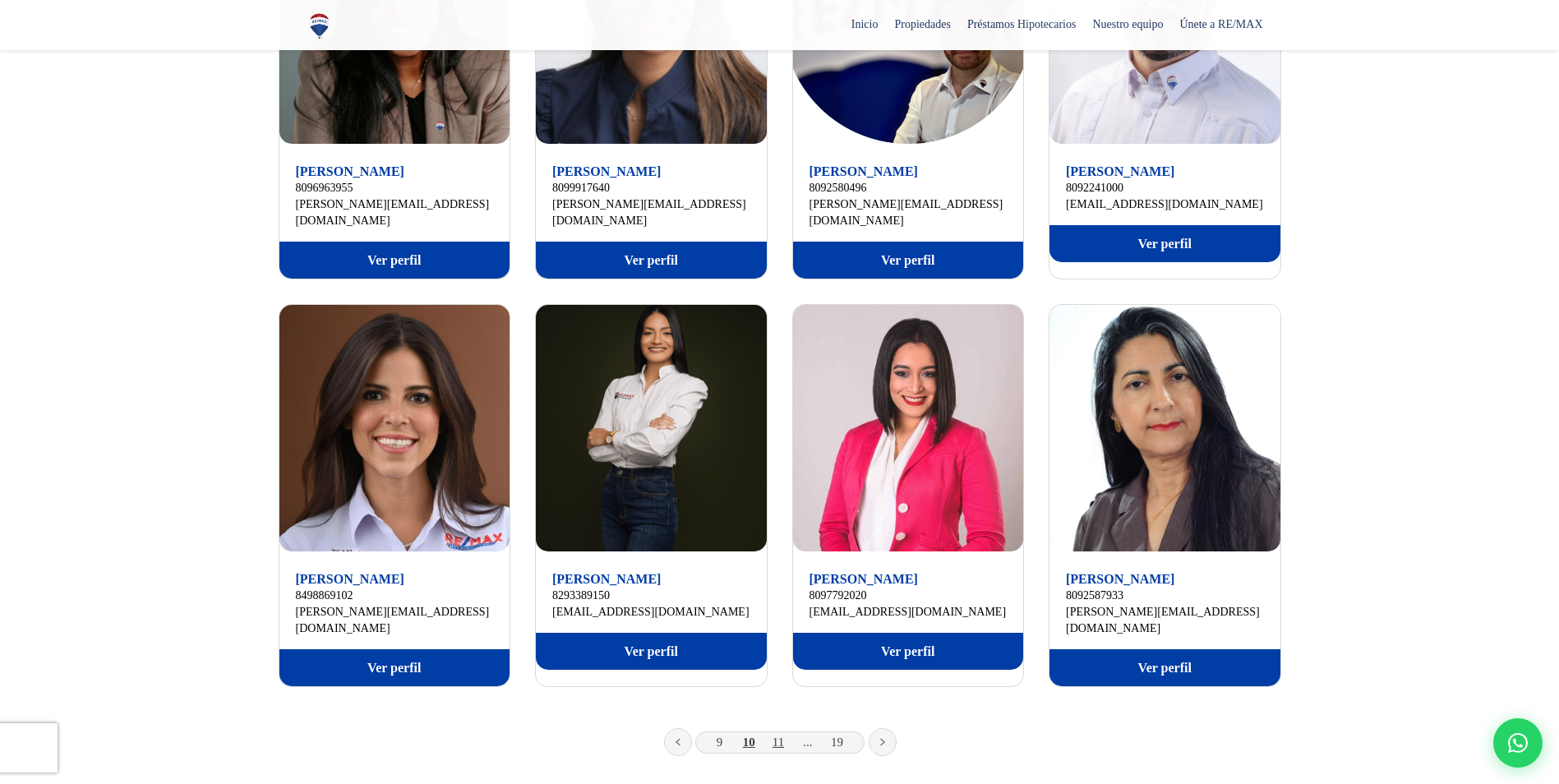
click at [774, 735] on link "11" at bounding box center [778, 742] width 11 height 13
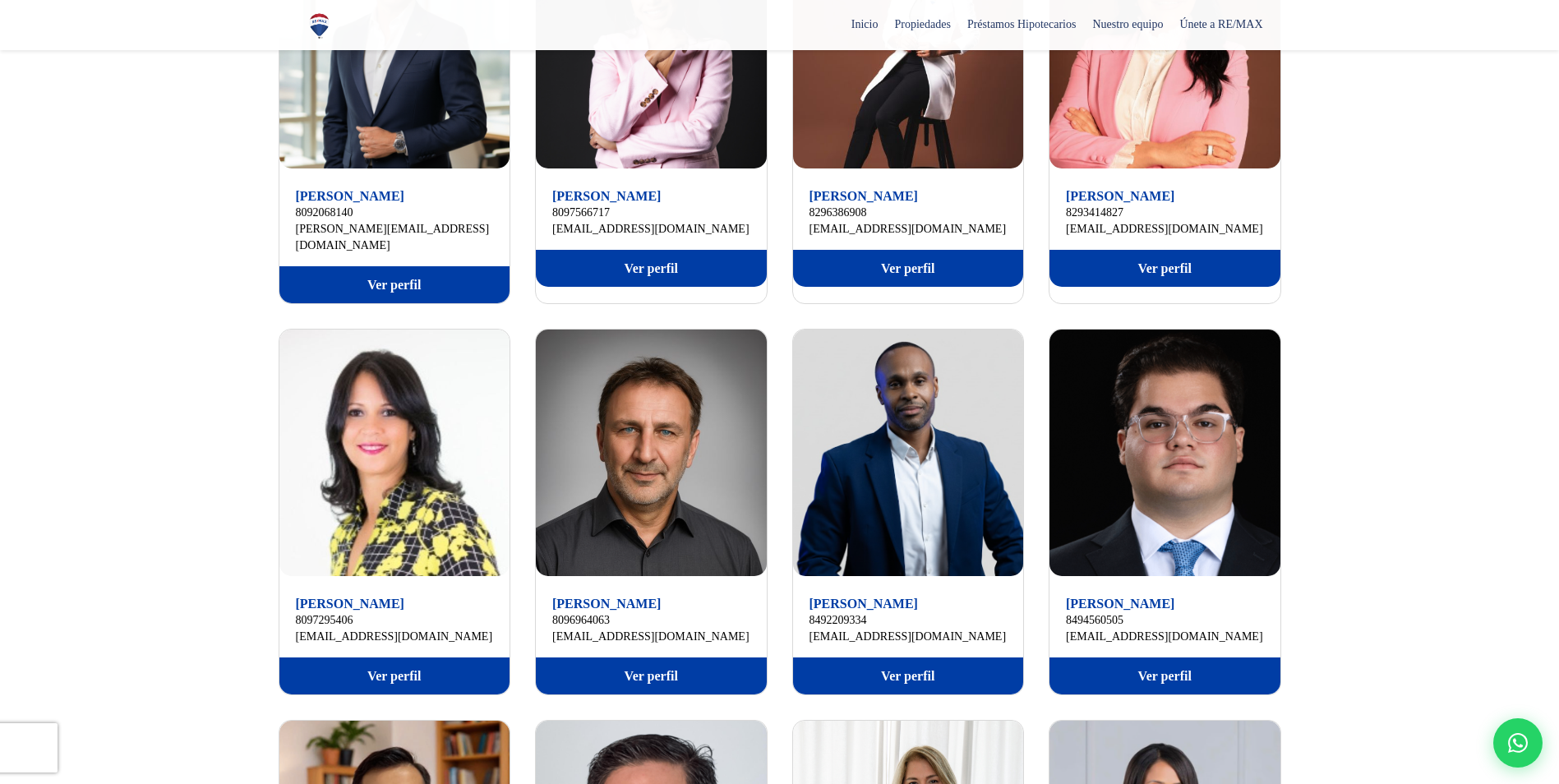
scroll to position [410, 0]
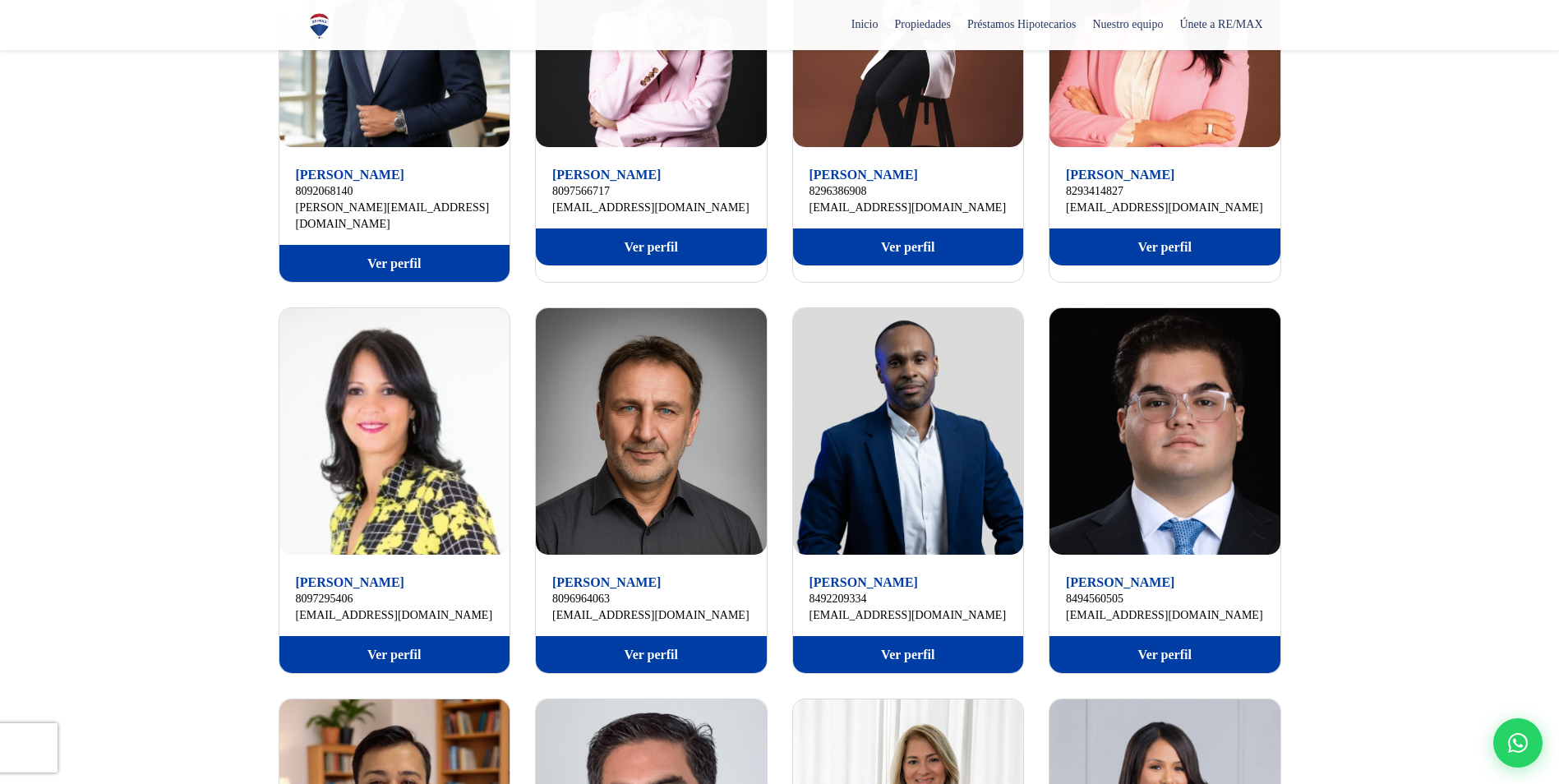
click at [929, 638] on link "Ver perfil" at bounding box center [908, 653] width 231 height 37
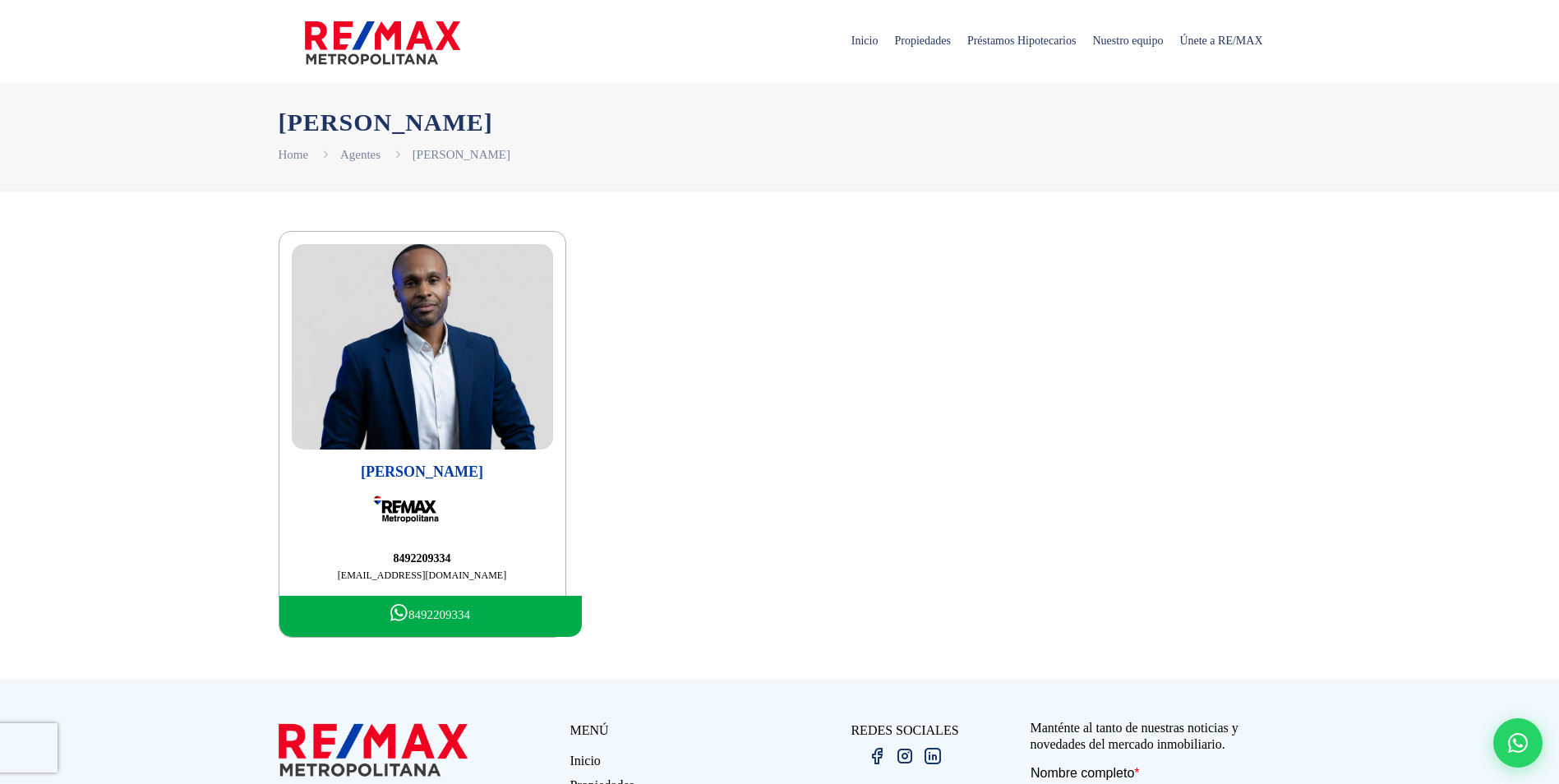
click at [404, 385] on img at bounding box center [423, 346] width 261 height 206
click at [424, 576] on link "[EMAIL_ADDRESS][DOMAIN_NAME]" at bounding box center [423, 575] width 261 height 16
click at [372, 157] on link "Agentes" at bounding box center [360, 154] width 40 height 13
